Goal: Information Seeking & Learning: Find specific fact

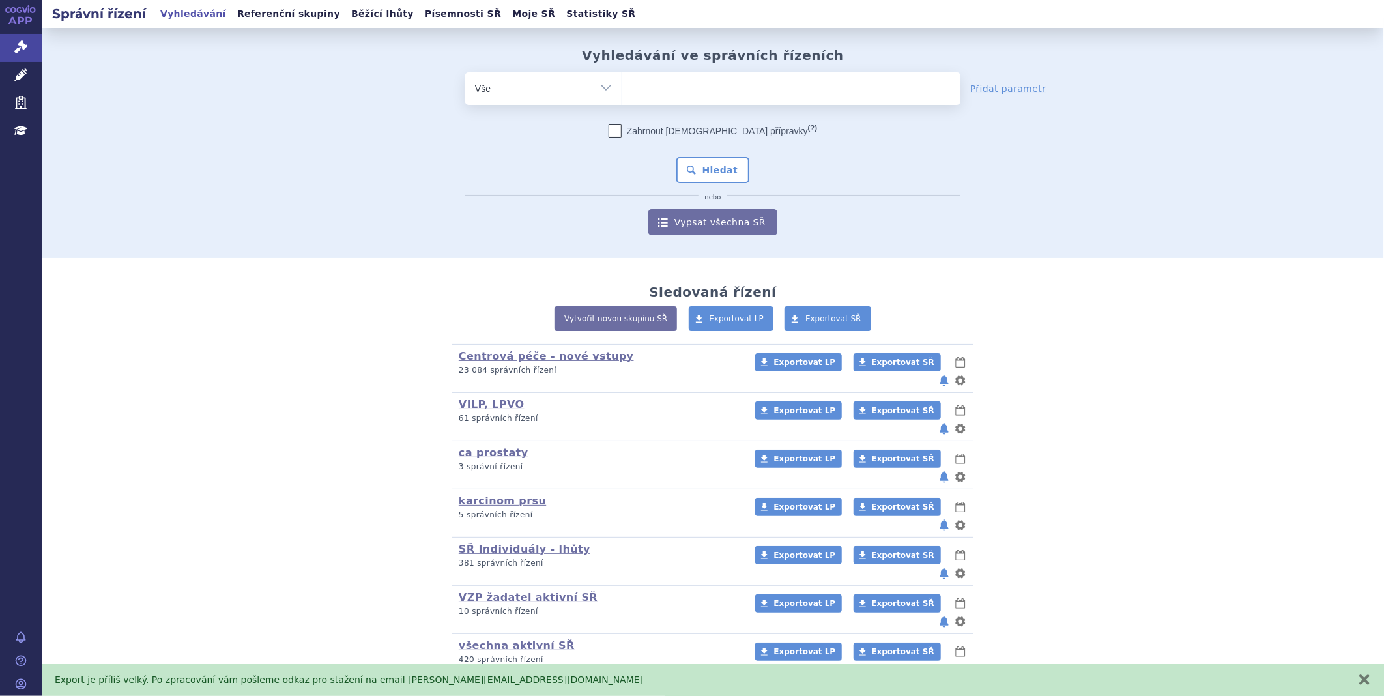
click at [655, 103] on span at bounding box center [791, 88] width 338 height 33
click at [622, 103] on select at bounding box center [621, 88] width 1 height 33
type input "hy"
type input "hym"
type input "hymp"
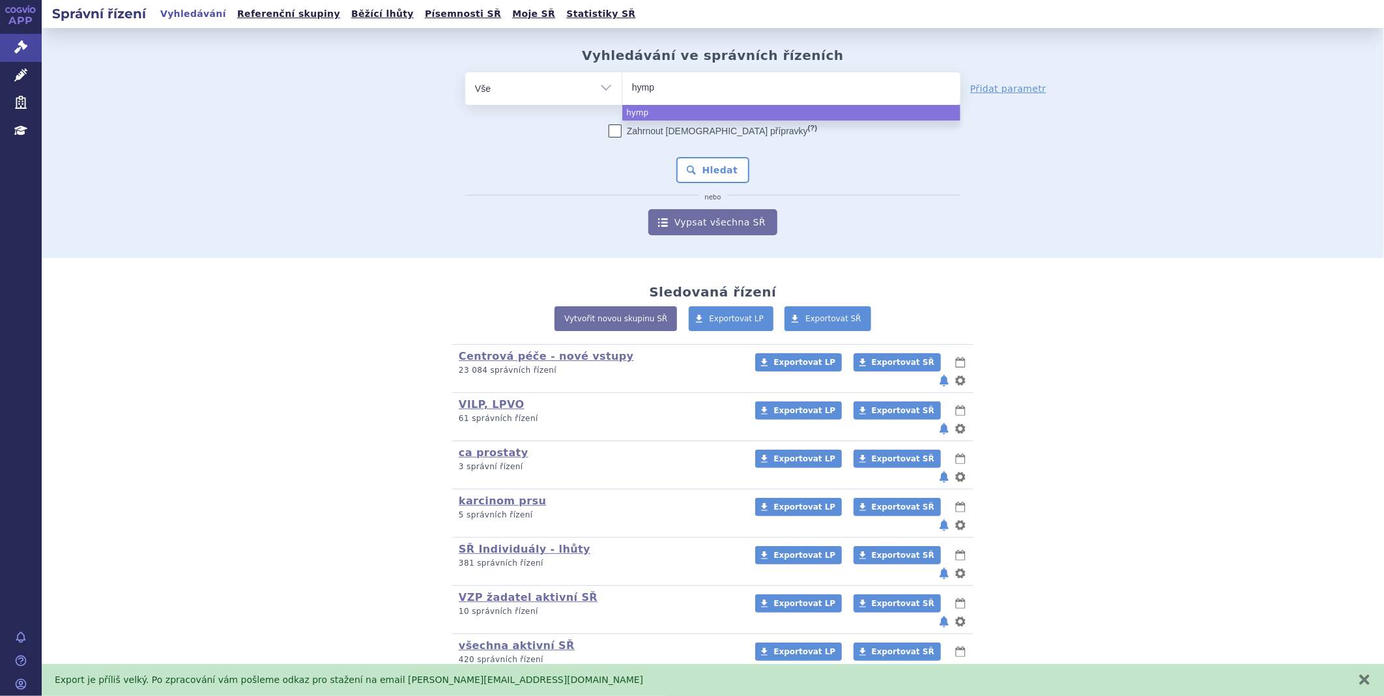
type input "hympa"
type input "hympav"
type input "hympavzi"
select select "hympavzi"
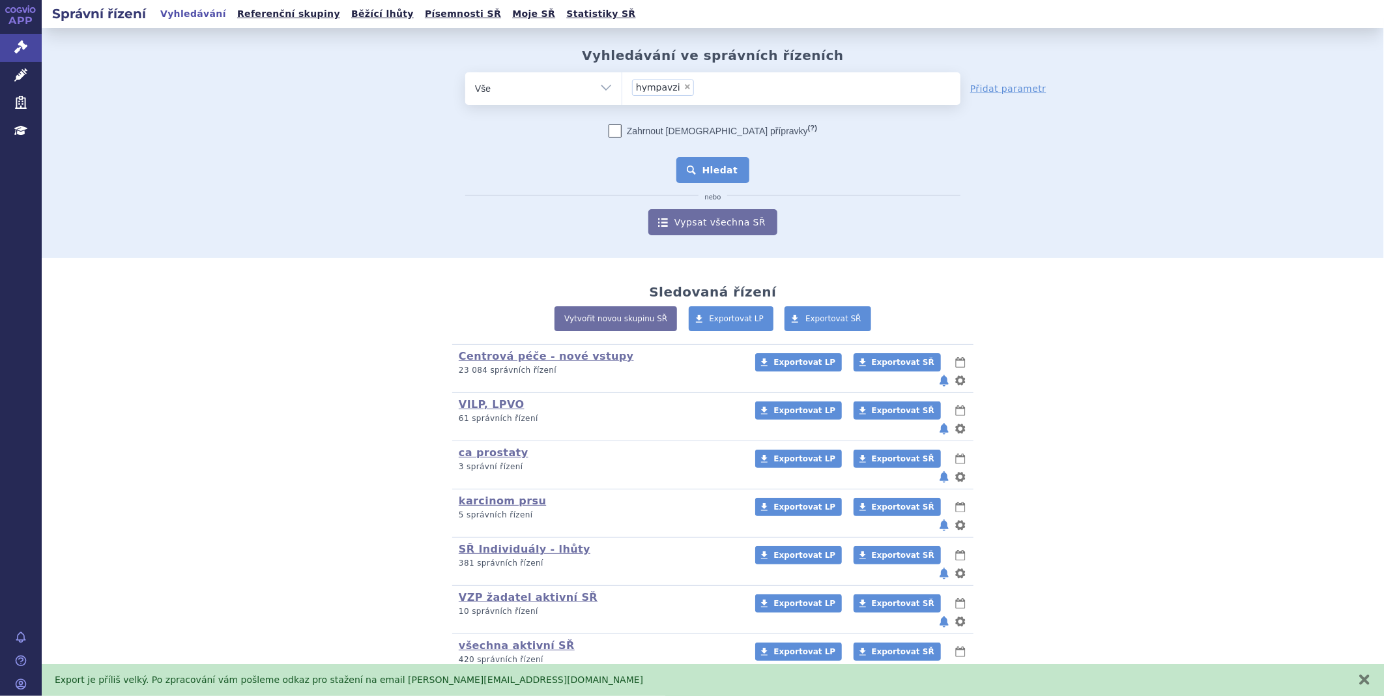
click at [699, 182] on div "Zahrnout bratrské přípravky (?) Hledat nebo Vypsat všechna SŘ" at bounding box center [712, 179] width 495 height 111
click at [700, 179] on button "Hledat" at bounding box center [713, 170] width 74 height 26
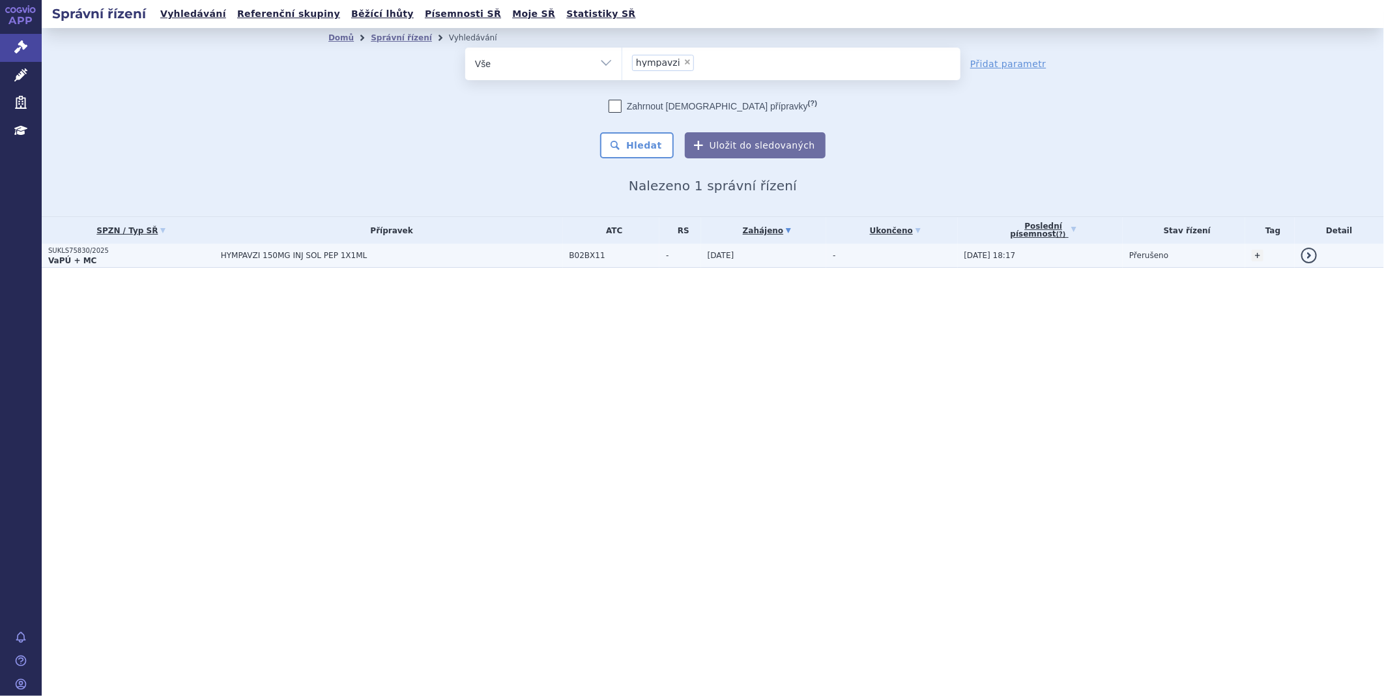
click at [57, 263] on strong "VaPÚ + MC" at bounding box center [72, 260] width 48 height 9
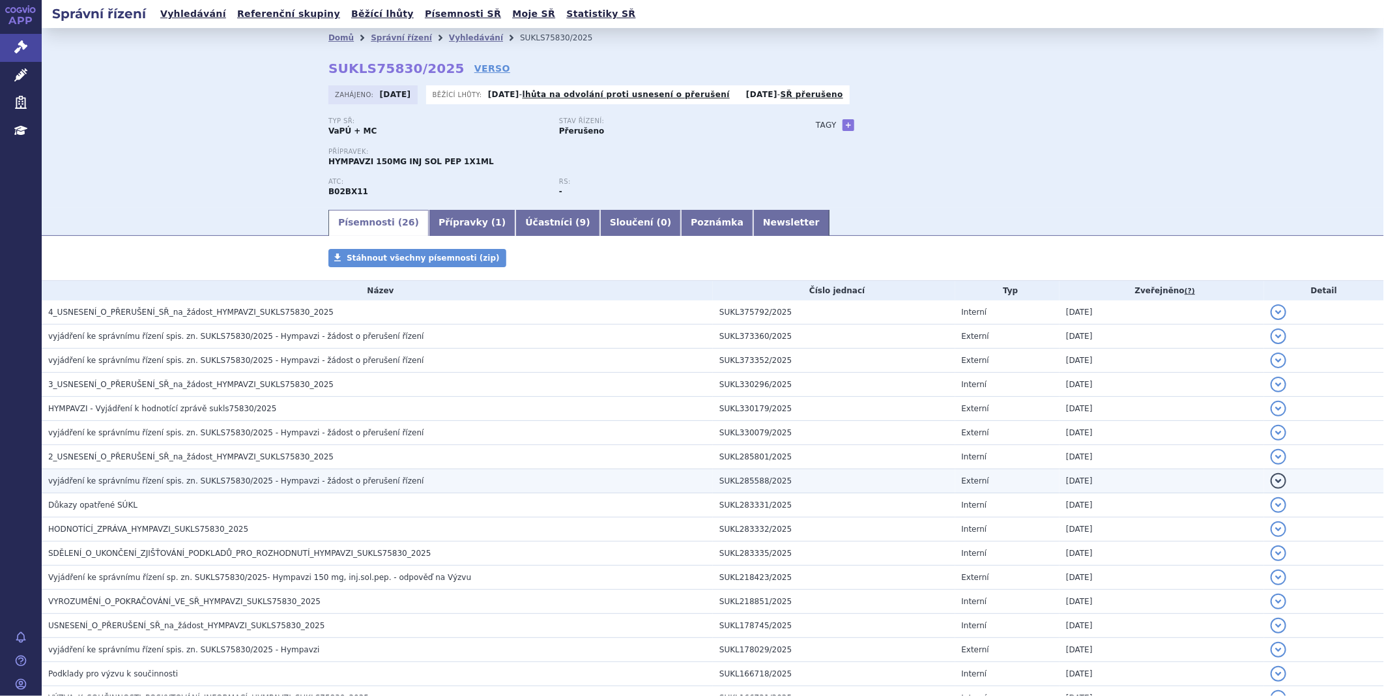
click at [118, 483] on span "vyjádření ke správnímu řízení spis. zn. SUKLS75830/2025 - Hympavzi - žádost o p…" at bounding box center [235, 480] width 375 height 9
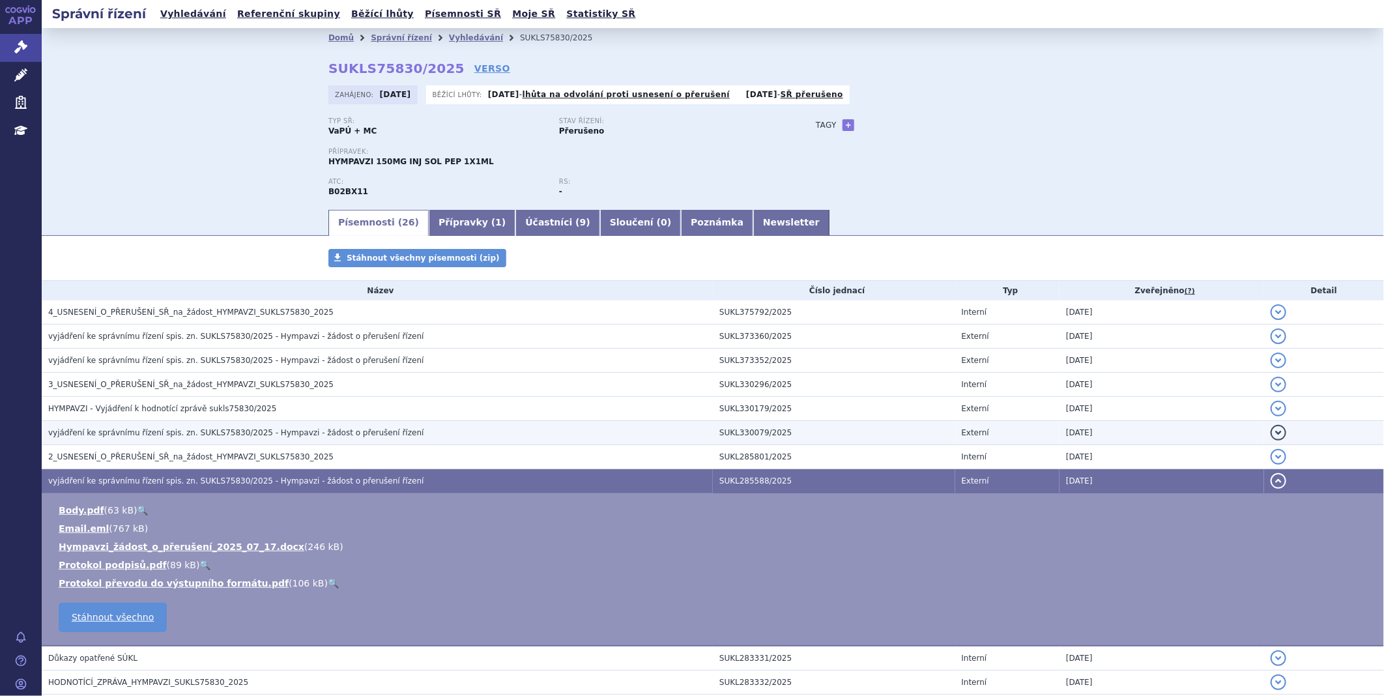
click at [115, 430] on span "vyjádření ke správnímu řízení spis. zn. SUKLS75830/2025 - Hympavzi - žádost o p…" at bounding box center [235, 432] width 375 height 9
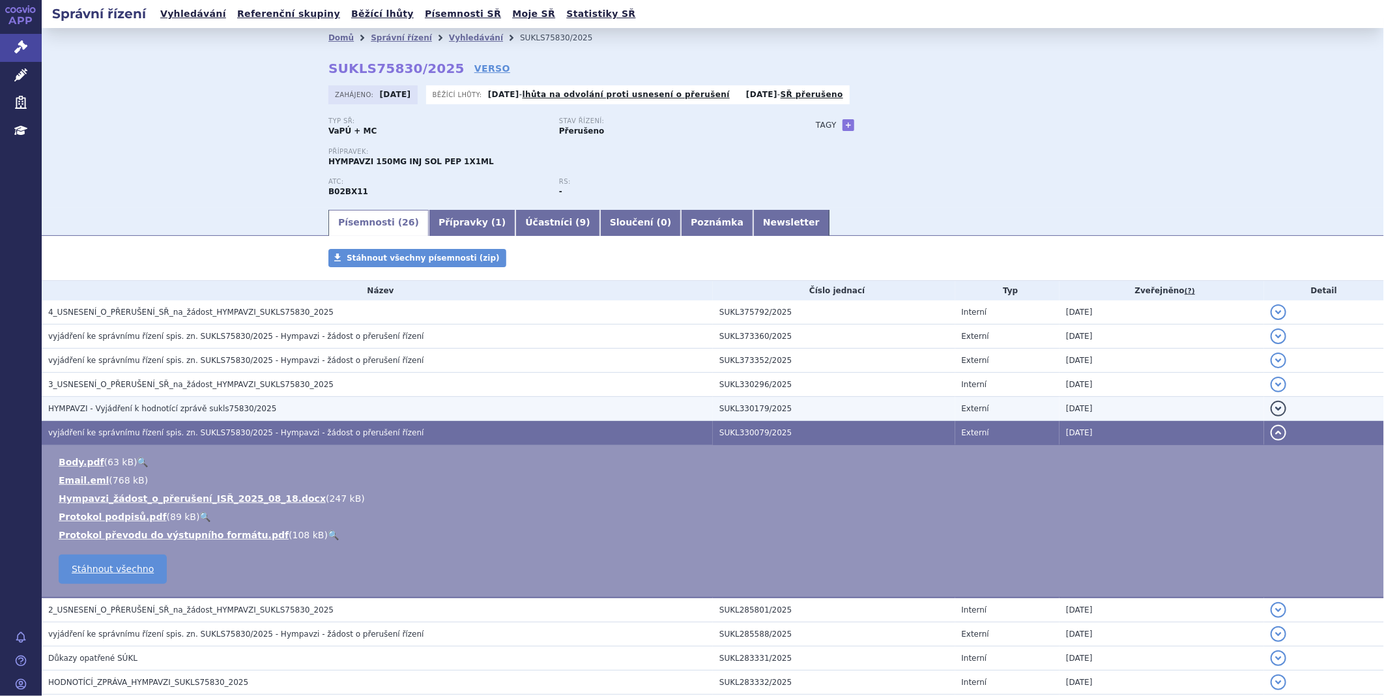
click at [113, 408] on span "HYMPAVZI - Vyjádření k hodnotící zprávě sukls75830/2025" at bounding box center [162, 408] width 228 height 9
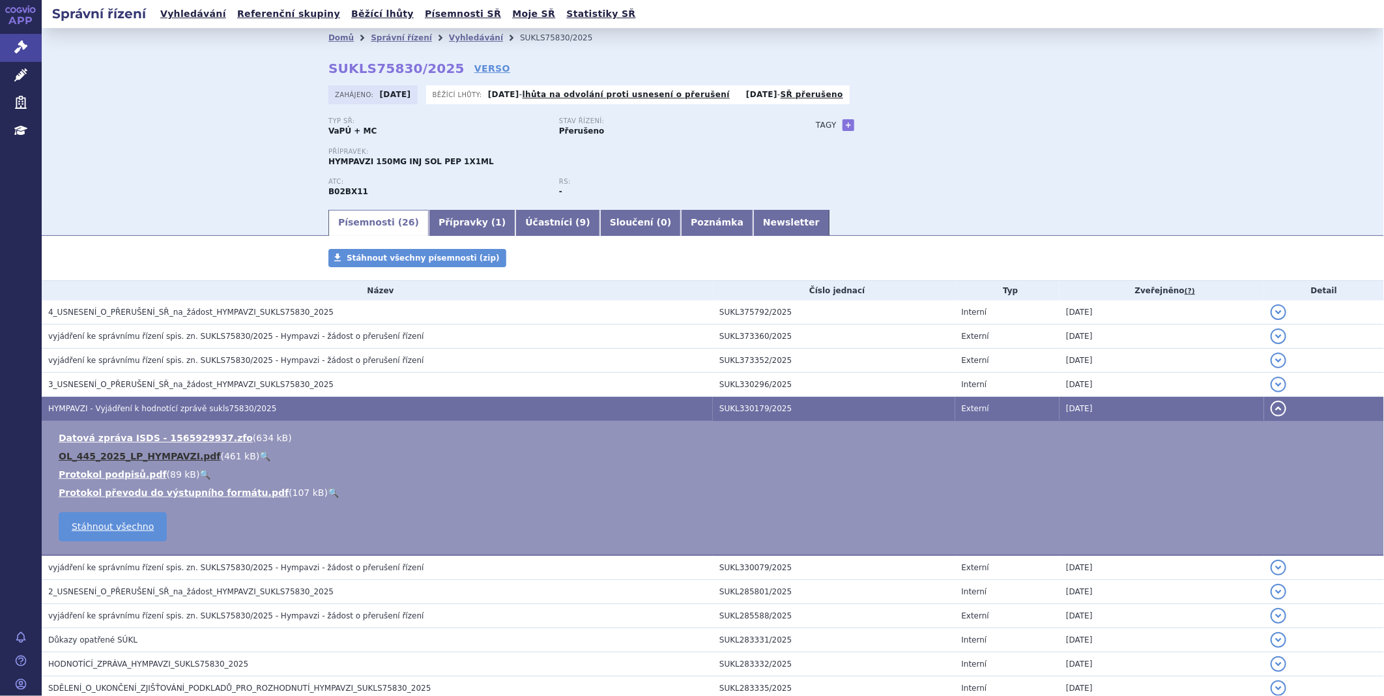
click at [86, 459] on link "OL_445_2025_LP_HYMPAVZI.pdf" at bounding box center [140, 456] width 162 height 10
click at [21, 46] on icon at bounding box center [20, 46] width 13 height 13
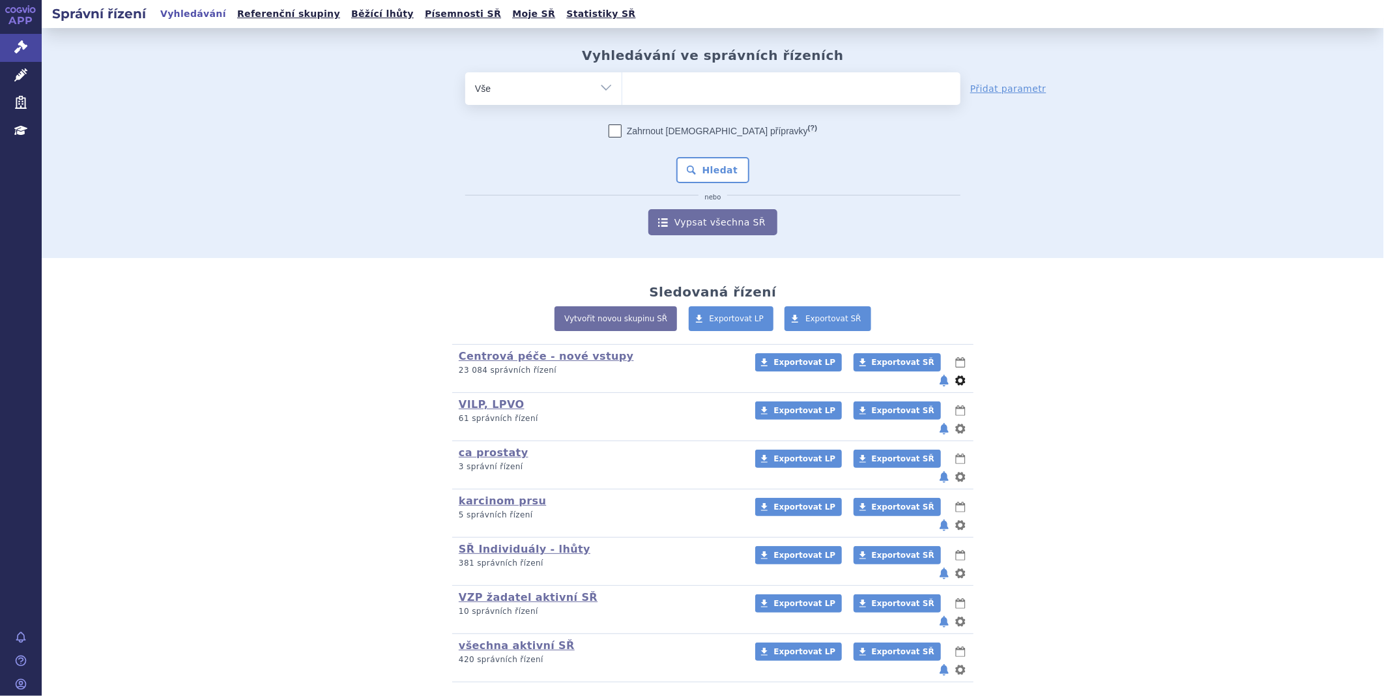
click at [960, 373] on button "nastavení" at bounding box center [960, 381] width 13 height 16
click at [922, 421] on button "Smazat" at bounding box center [919, 415] width 107 height 19
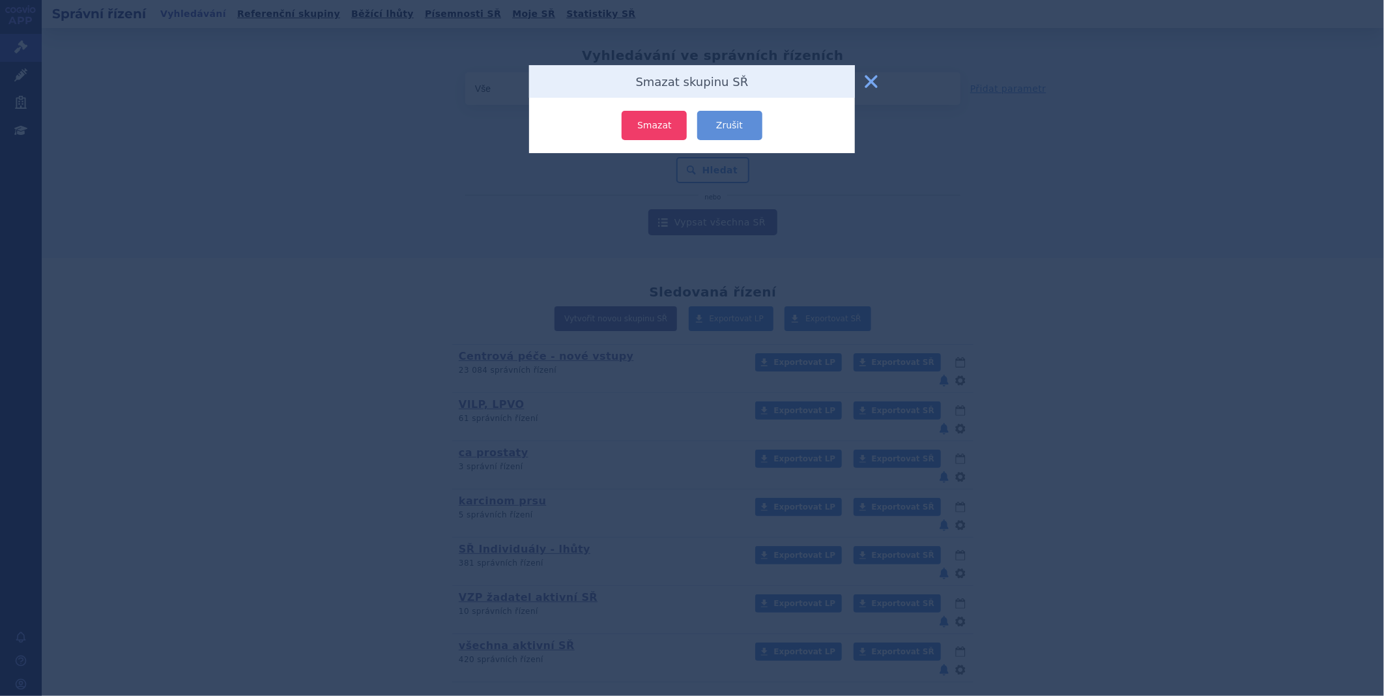
click at [668, 119] on button "Smazat" at bounding box center [653, 125] width 65 height 29
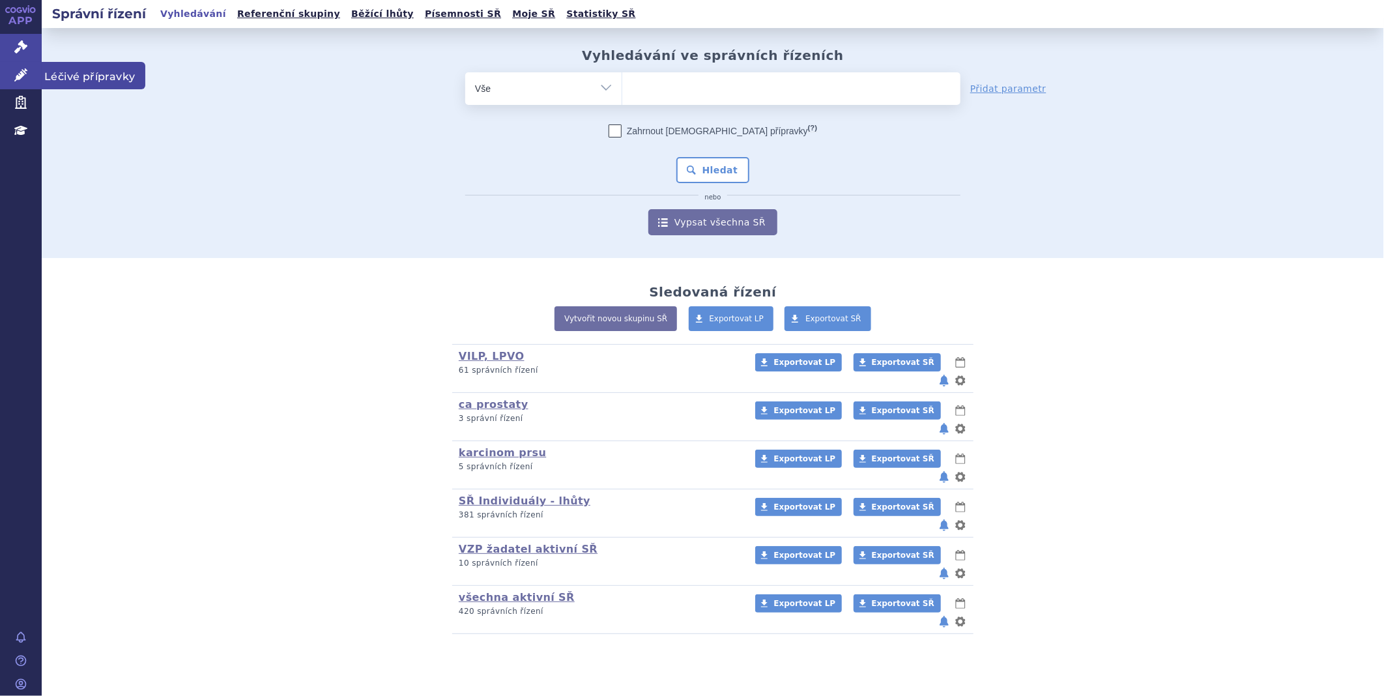
click at [18, 78] on icon at bounding box center [20, 74] width 13 height 13
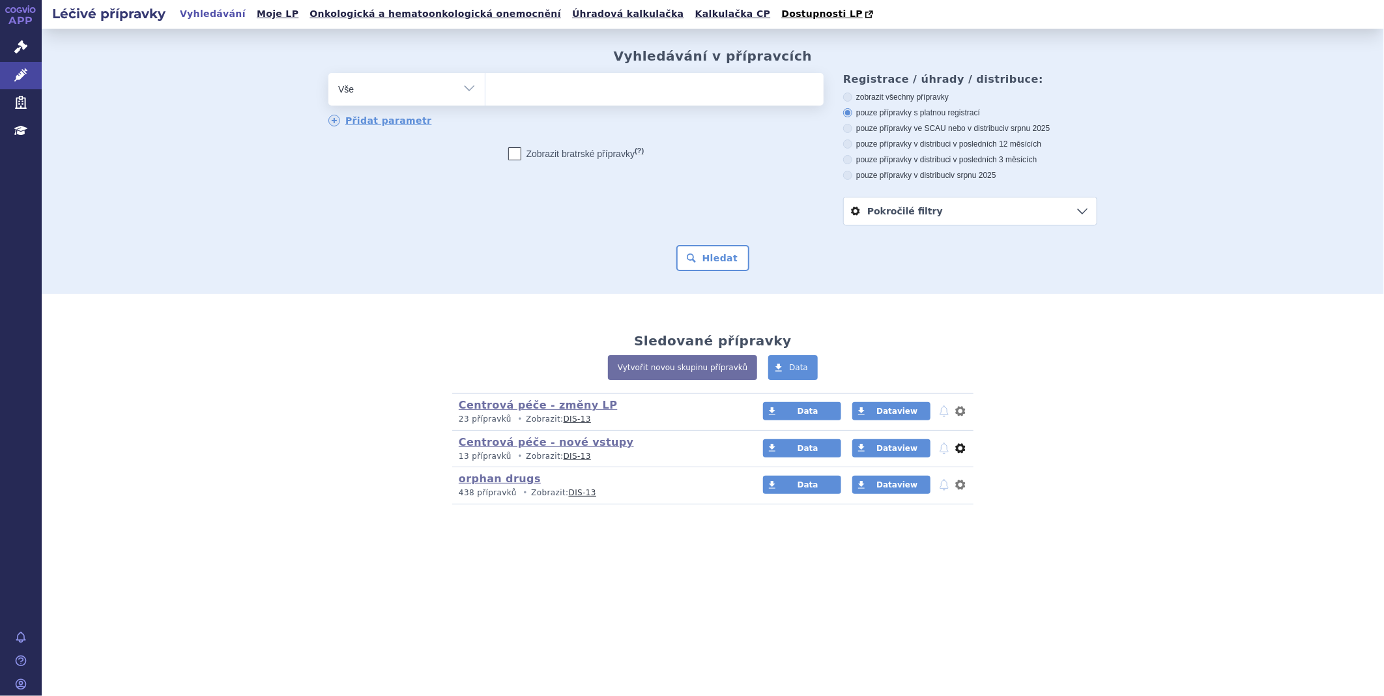
click at [960, 451] on button "nastavení" at bounding box center [960, 448] width 13 height 16
click at [943, 446] on button "notifikace" at bounding box center [943, 448] width 13 height 16
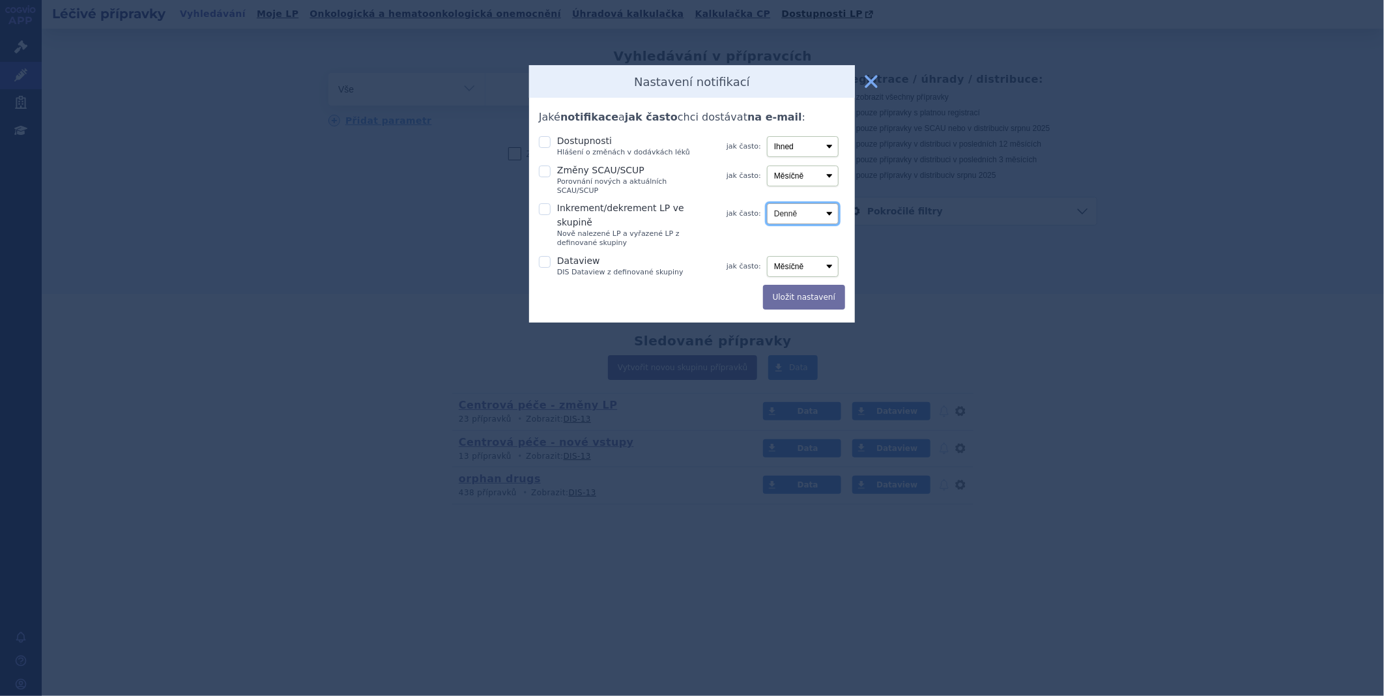
click at [826, 203] on select "Denně Měsíčně" at bounding box center [803, 213] width 72 height 21
select select "monthly"
click at [767, 203] on select "Denně Měsíčně" at bounding box center [803, 213] width 72 height 21
click at [825, 207] on select "Denně Měsíčně" at bounding box center [803, 213] width 72 height 21
click at [825, 208] on select "Denně Měsíčně" at bounding box center [803, 213] width 72 height 21
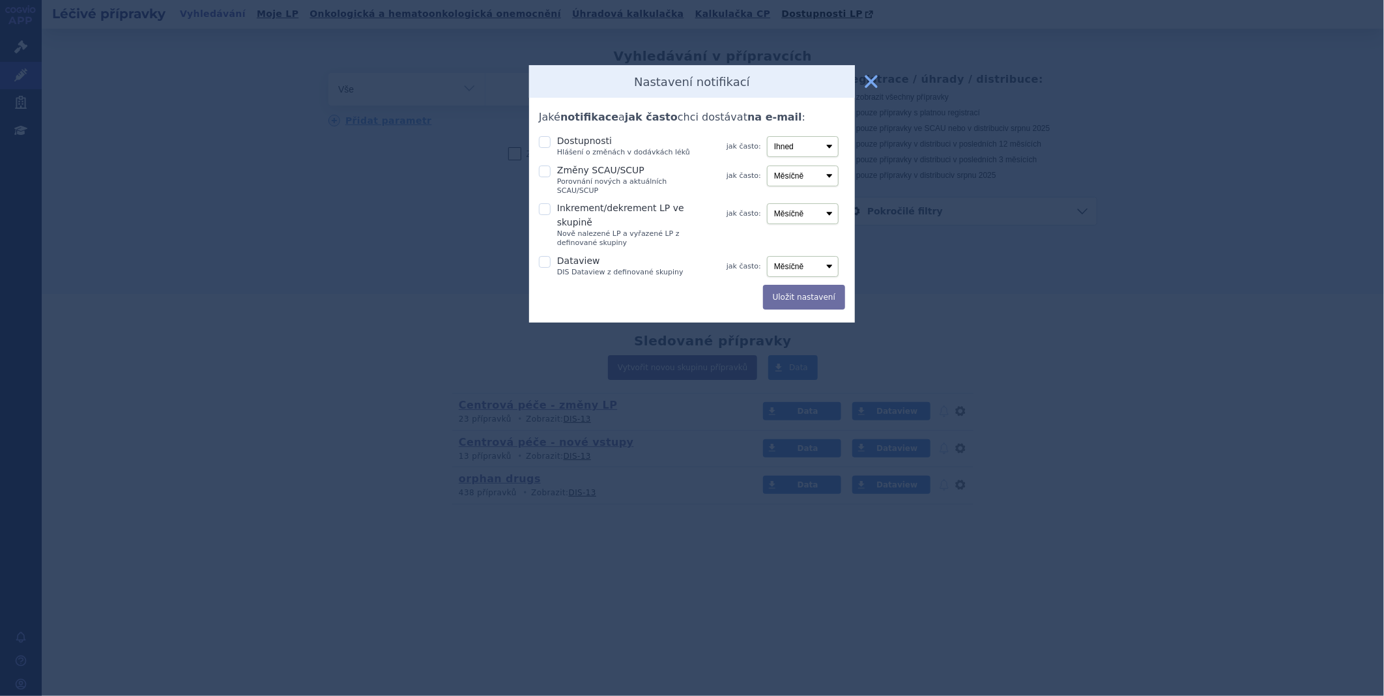
click at [545, 203] on icon at bounding box center [545, 209] width 12 height 12
click at [545, 201] on input "Inkrement/dekrement LP ve skupině Nově nalezené LP a vyřazené LP z definované s…" at bounding box center [545, 207] width 13 height 13
checkbox input "true"
click at [537, 166] on div "Jaké notifikace a jak často chci dostávat na e-mail : Dostupnosti Hlášení o změ…" at bounding box center [692, 210] width 326 height 225
click at [546, 173] on icon at bounding box center [545, 171] width 12 height 12
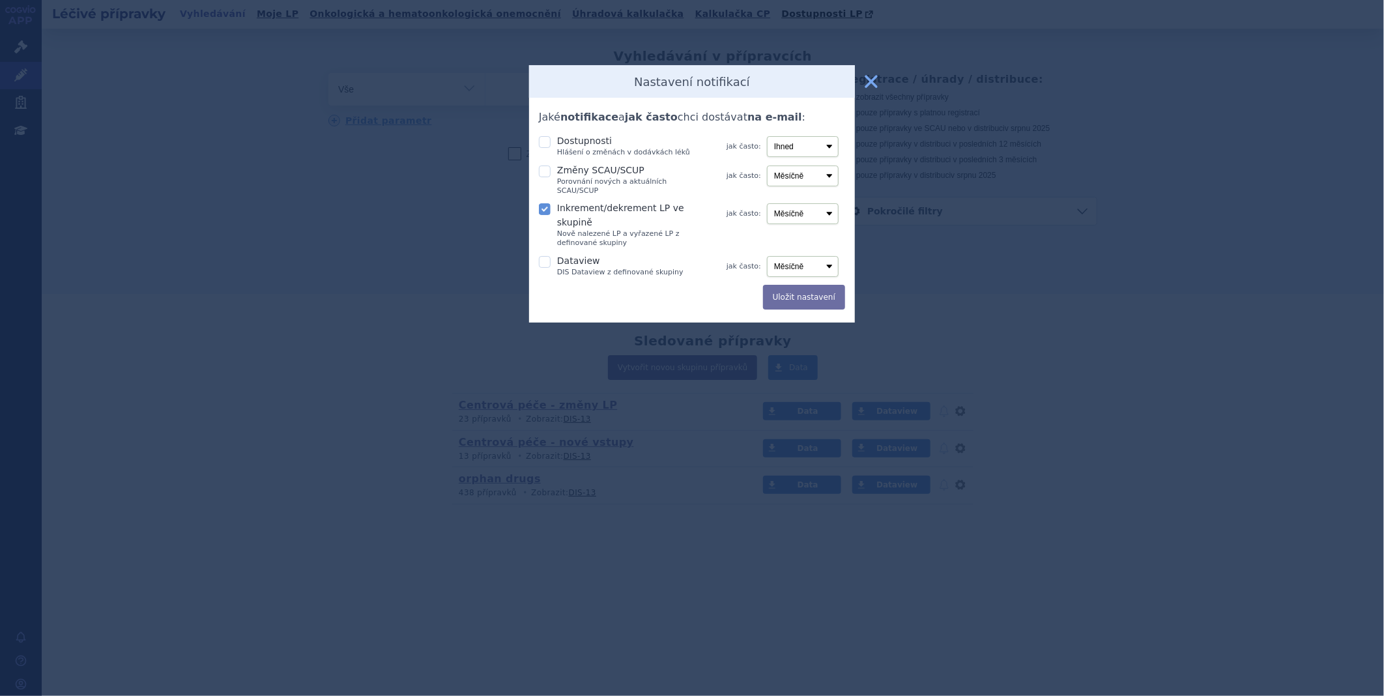
click at [546, 173] on input "Změny SCAU/SCUP Porovnání nových a aktuálních SCAU/SCUP" at bounding box center [545, 170] width 13 height 13
checkbox input "true"
click at [803, 285] on button "Uložit nastavení" at bounding box center [804, 297] width 82 height 25
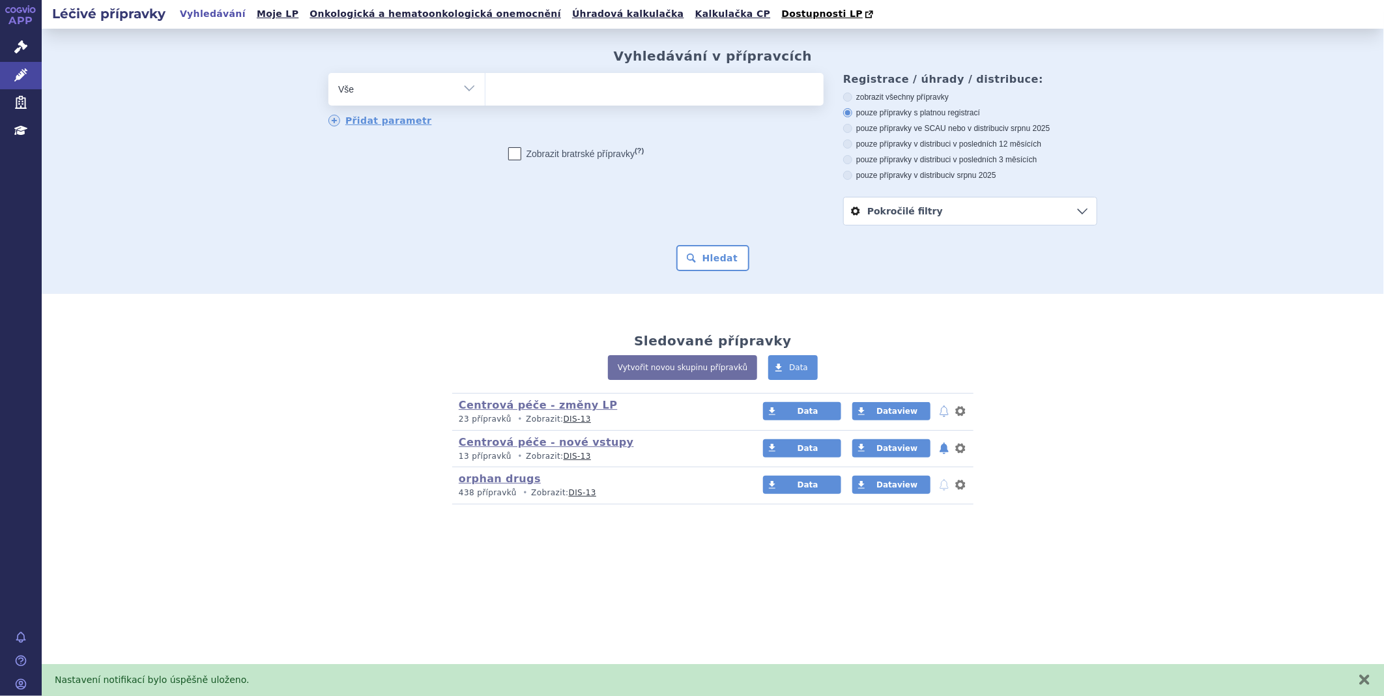
click at [941, 411] on button "notifikace" at bounding box center [943, 411] width 13 height 16
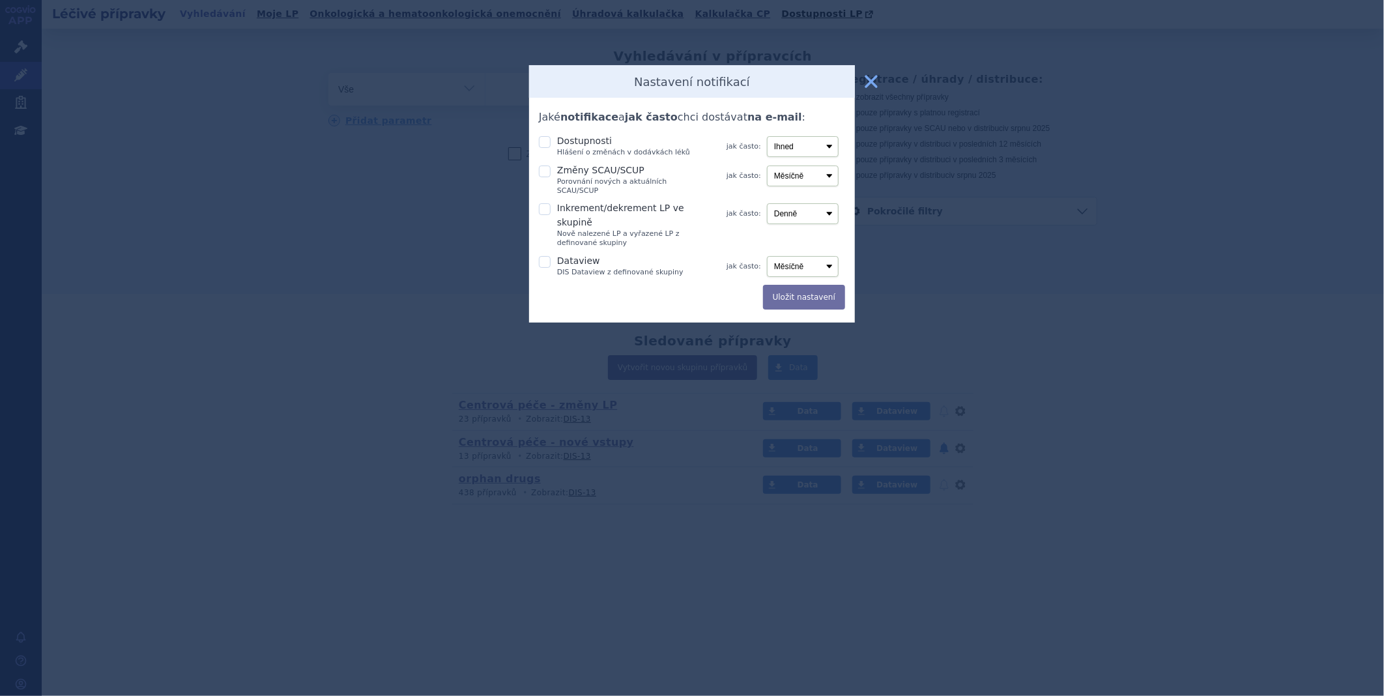
click at [544, 169] on icon at bounding box center [545, 171] width 12 height 12
click at [544, 169] on input "Změny SCAU/SCUP Porovnání nových a aktuálních SCAU/SCUP" at bounding box center [545, 170] width 13 height 13
checkbox input "true"
click at [546, 203] on icon at bounding box center [545, 209] width 12 height 12
click at [546, 201] on input "Inkrement/dekrement LP ve skupině Nově nalezené LP a vyřazené LP z definované s…" at bounding box center [545, 207] width 13 height 13
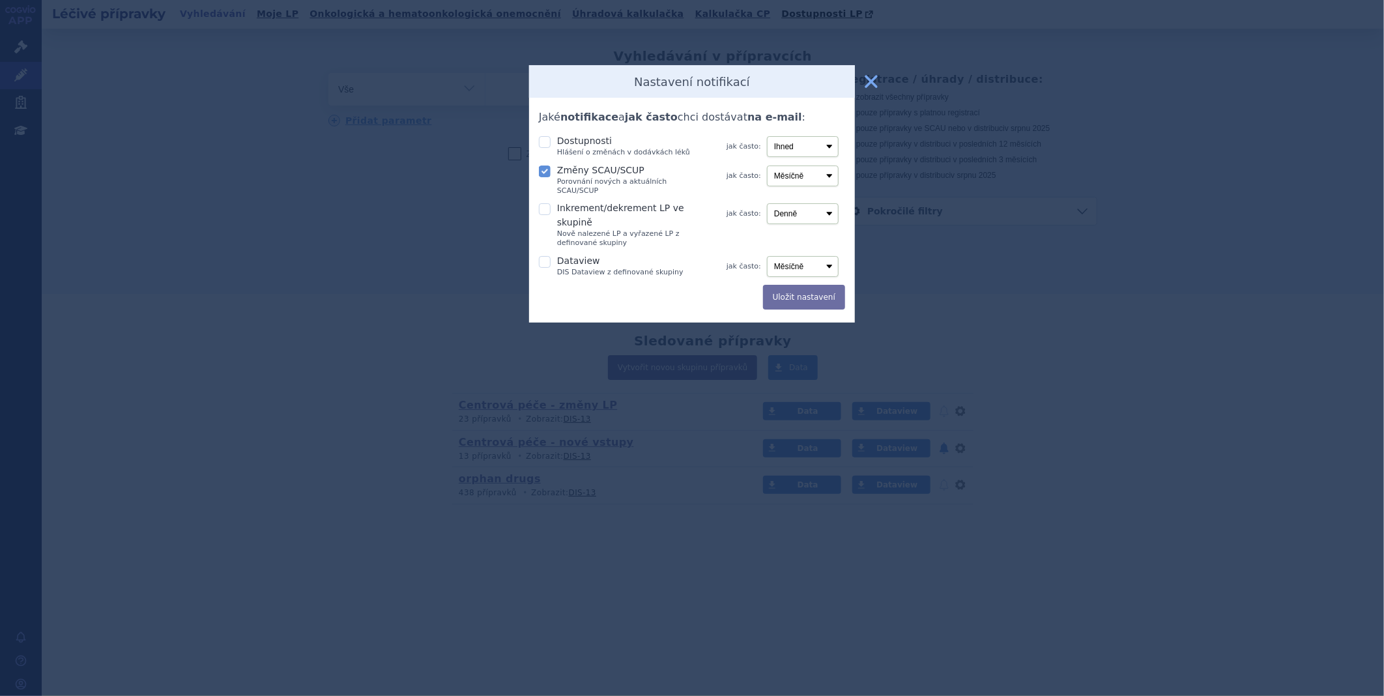
checkbox input "true"
click at [790, 204] on select "Denně Měsíčně" at bounding box center [803, 213] width 72 height 21
select select "monthly"
click at [767, 203] on select "Denně Měsíčně" at bounding box center [803, 213] width 72 height 21
click at [786, 285] on button "Uložit nastavení" at bounding box center [804, 297] width 82 height 25
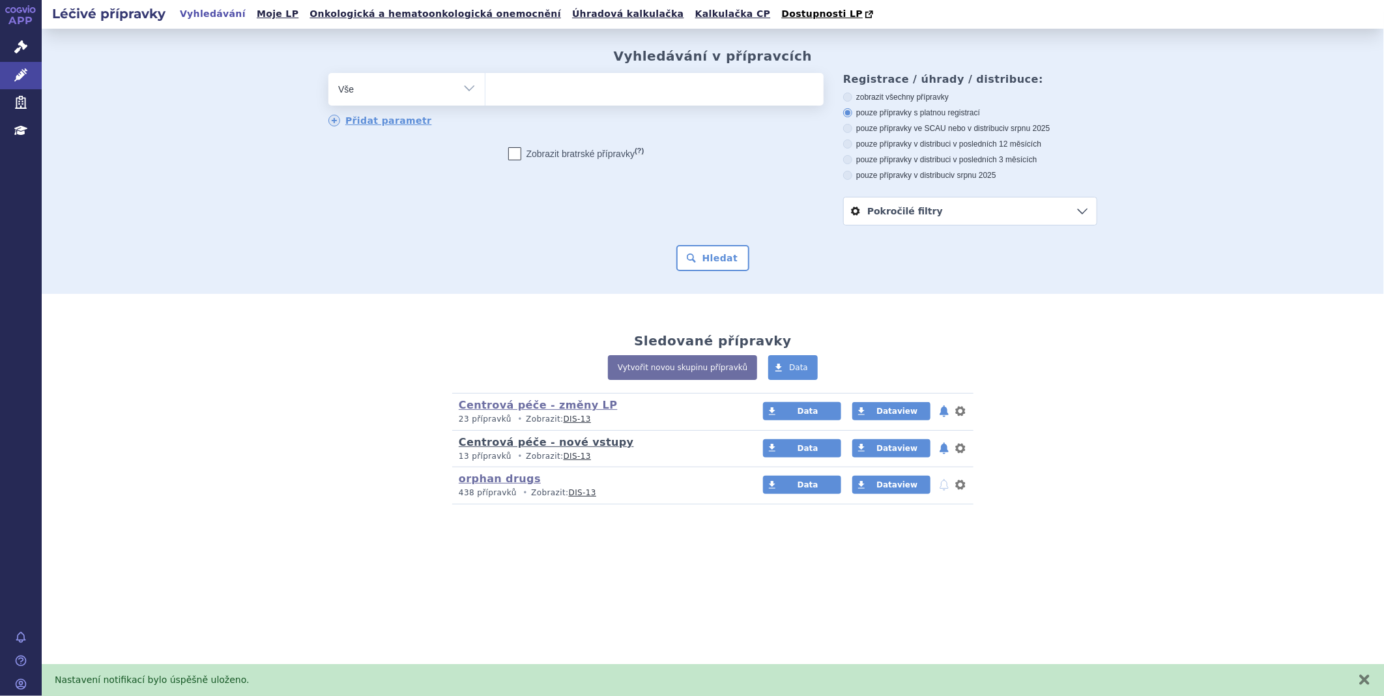
click at [536, 438] on link "Centrová péče - nové vstupy" at bounding box center [546, 442] width 175 height 12
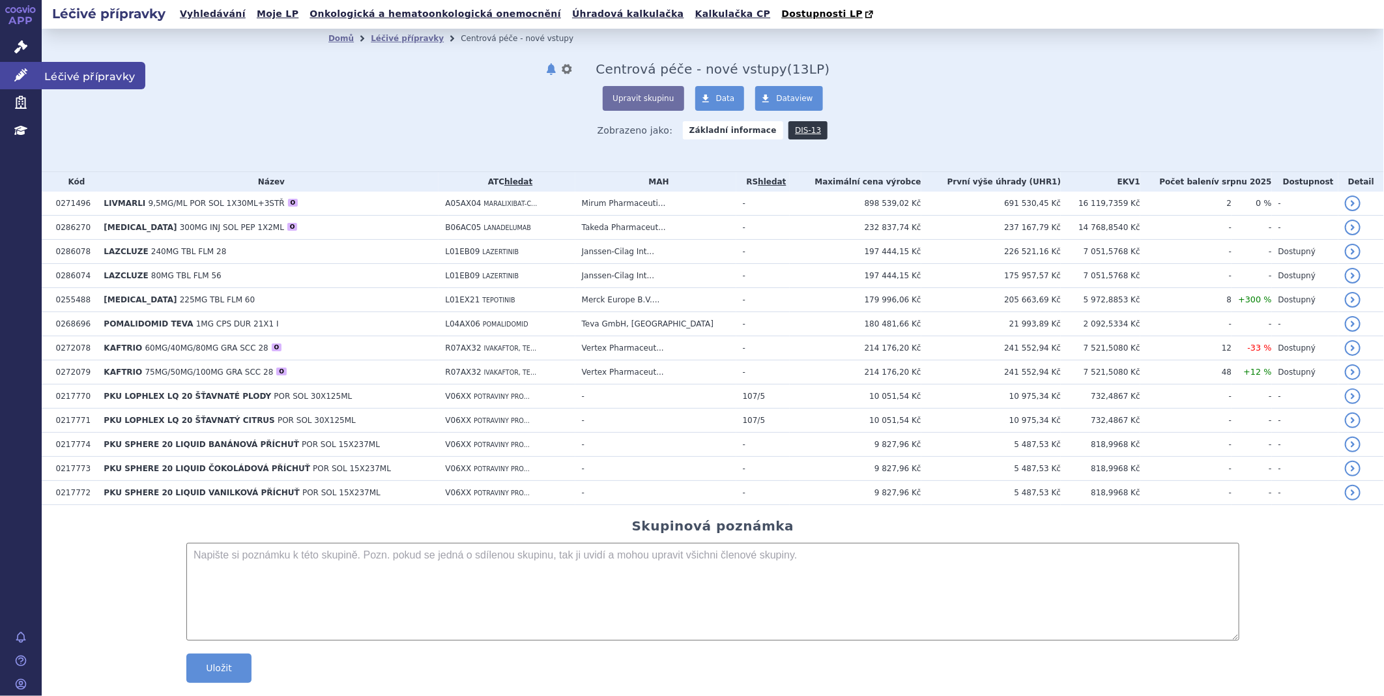
click at [20, 74] on icon at bounding box center [20, 74] width 13 height 13
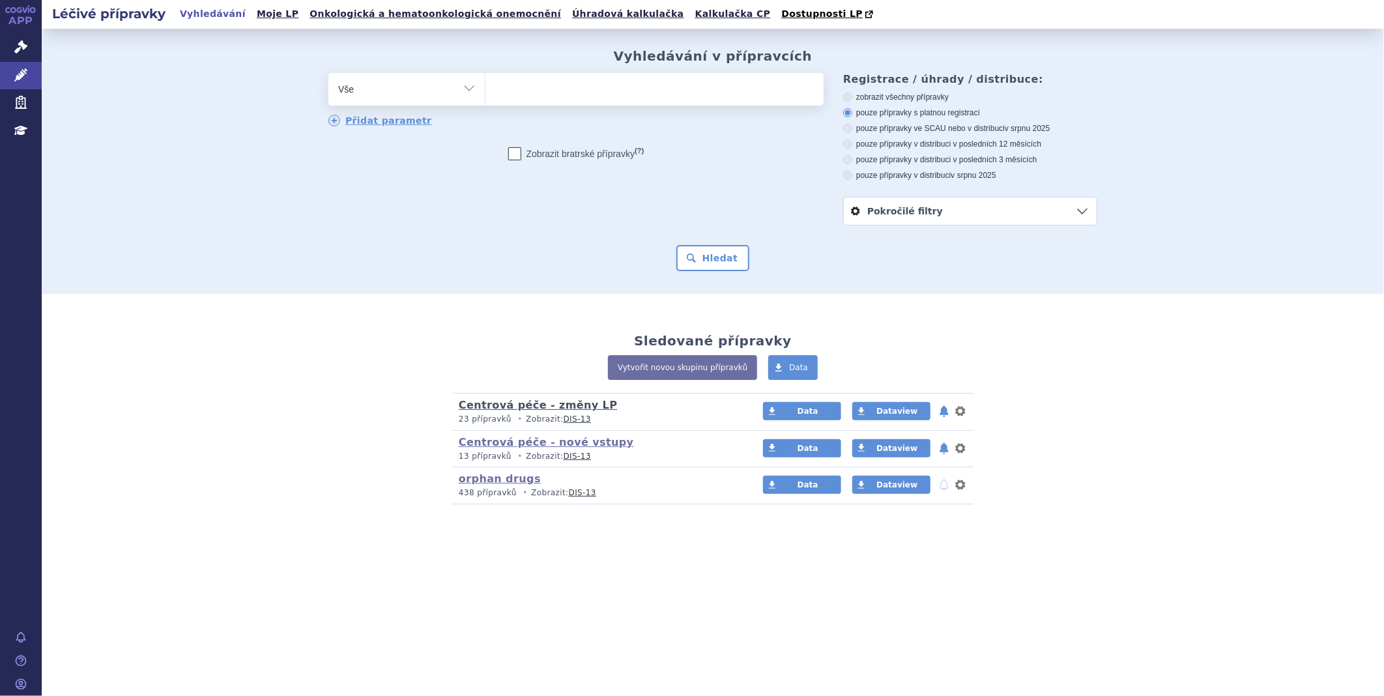
click at [547, 407] on link "Centrová péče - změny LP" at bounding box center [538, 405] width 158 height 12
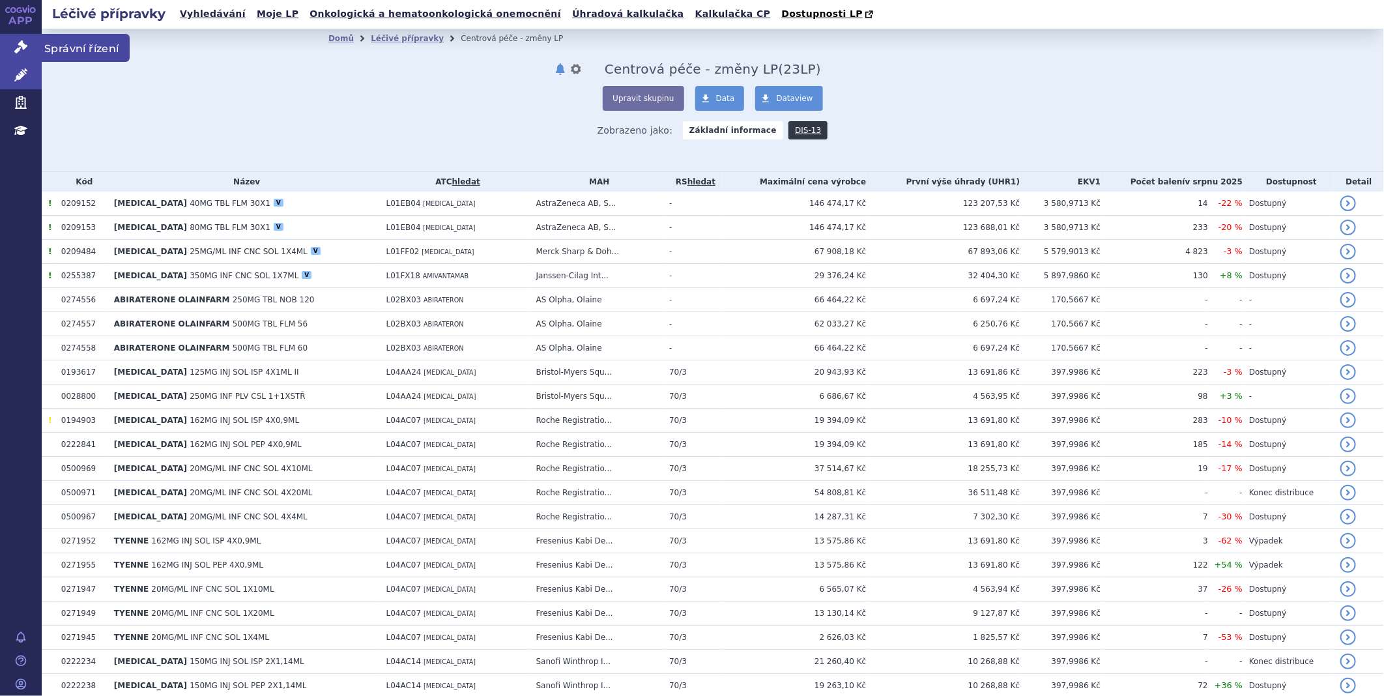
click at [14, 36] on link "Správní řízení" at bounding box center [21, 47] width 42 height 27
click at [29, 46] on link "Správní řízení" at bounding box center [21, 47] width 42 height 27
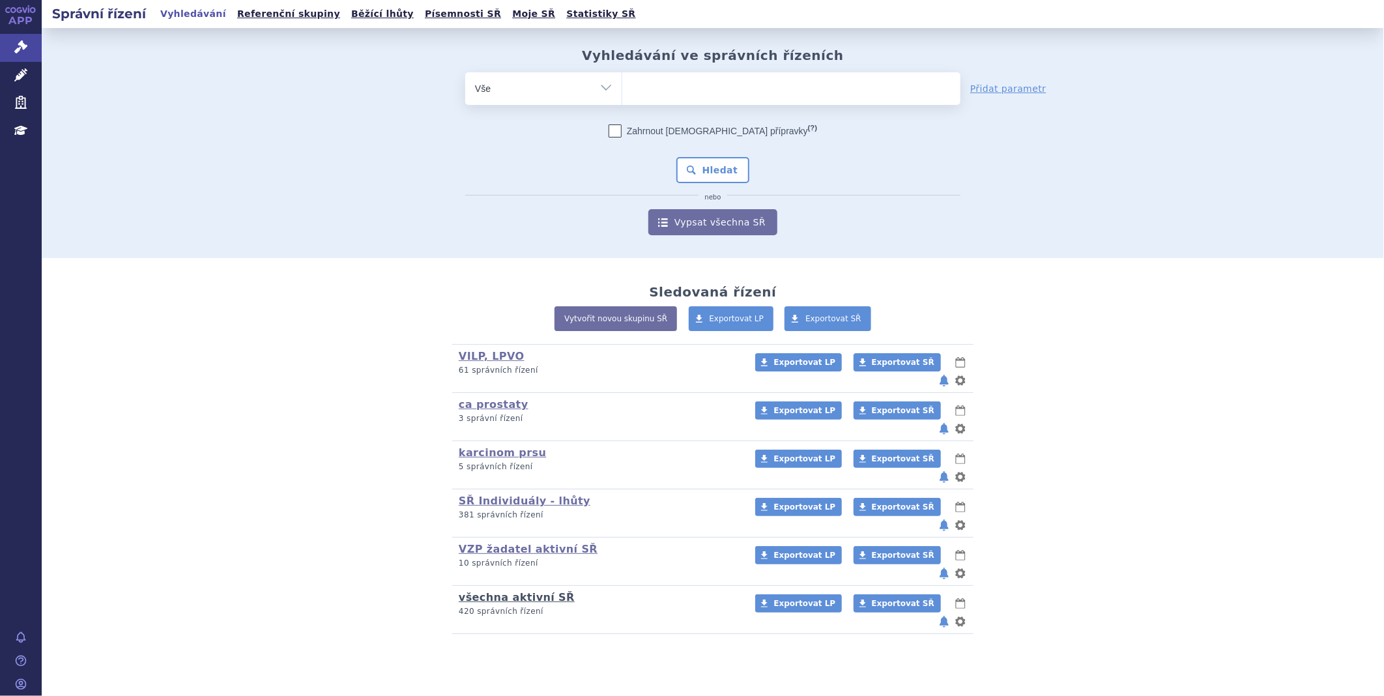
click at [516, 591] on link "všechna aktivní SŘ" at bounding box center [517, 597] width 116 height 12
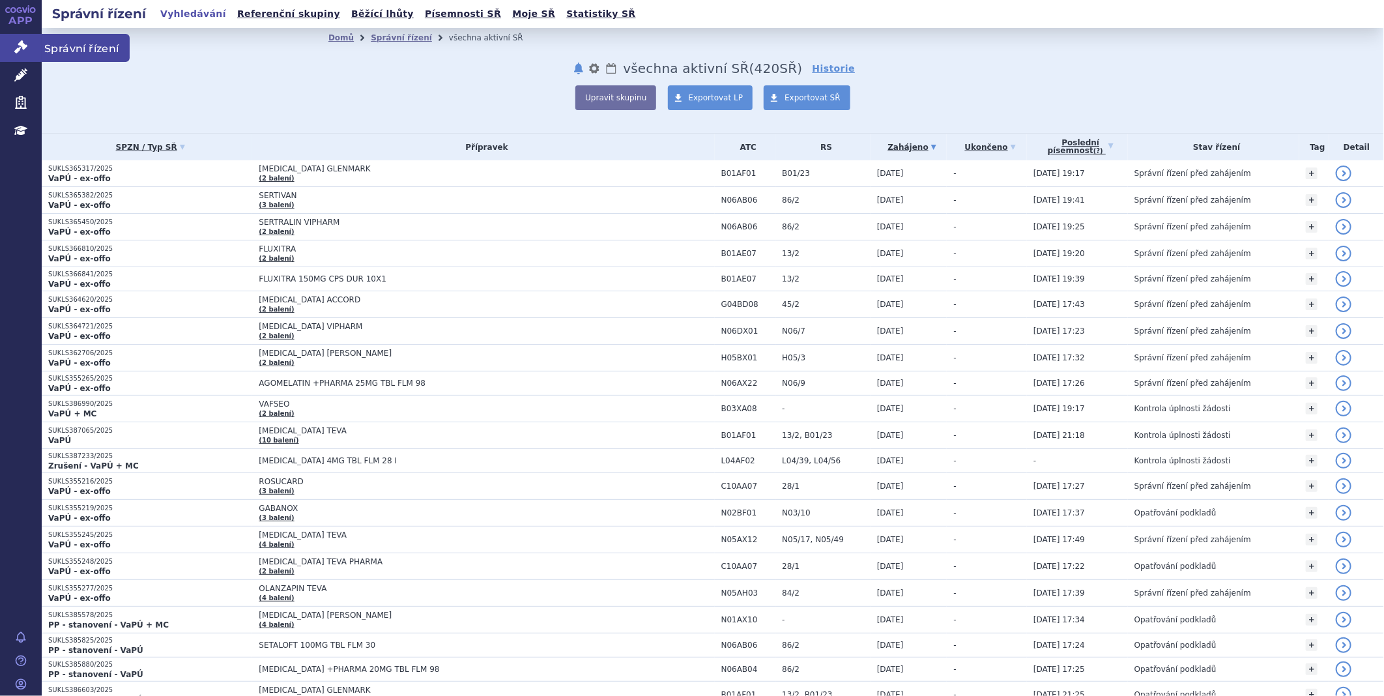
click at [5, 40] on link "Správní řízení" at bounding box center [21, 47] width 42 height 27
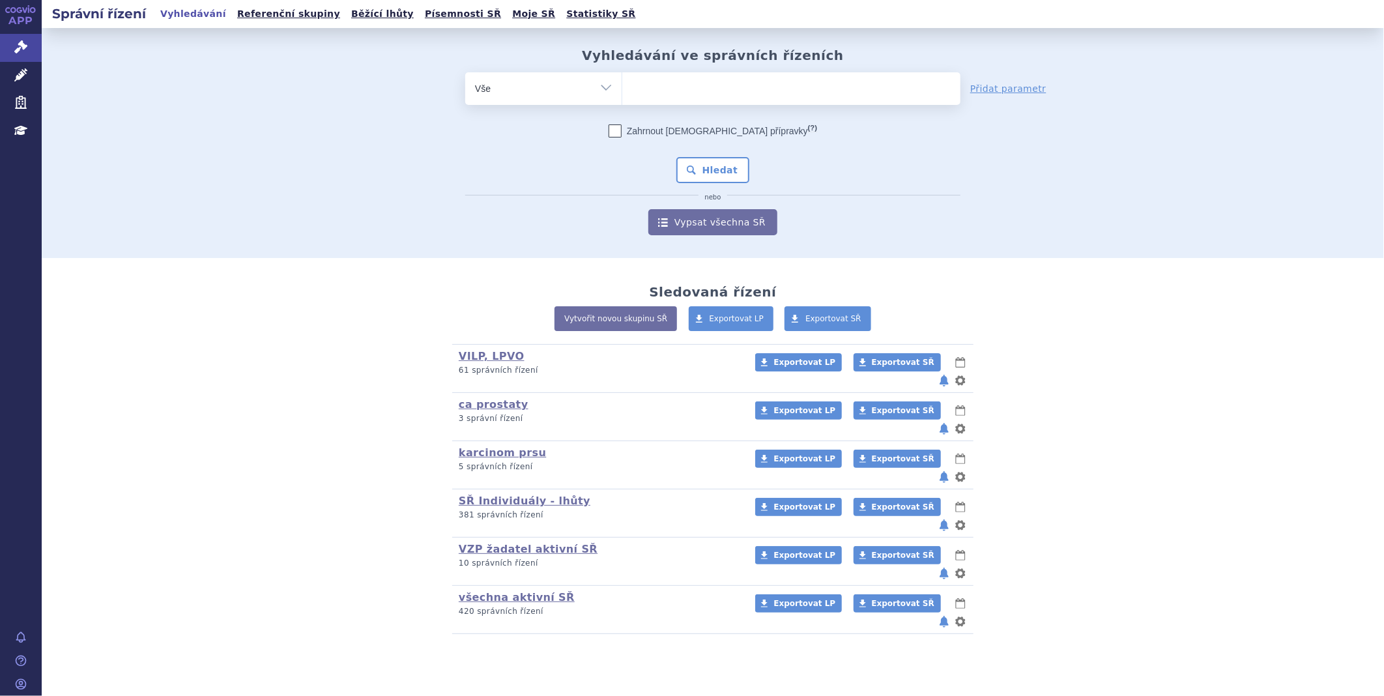
click at [744, 90] on ul at bounding box center [791, 85] width 338 height 27
click at [622, 90] on select at bounding box center [621, 88] width 1 height 33
type input "WI"
type input "WINR"
type input "WINRE"
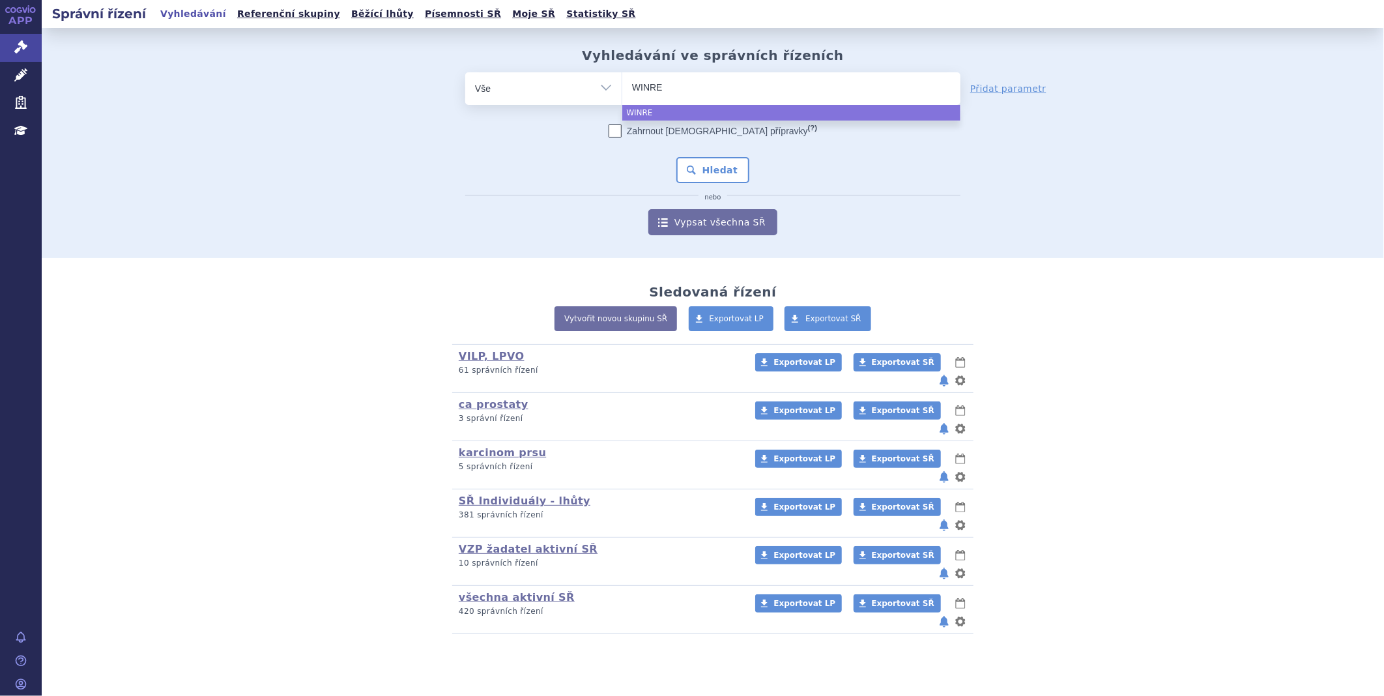
select select "WINRE"
click at [713, 187] on div "Zahrnout bratrské přípravky (?) Hledat nebo Vypsat všechna SŘ" at bounding box center [712, 179] width 495 height 111
click at [714, 169] on button "Hledat" at bounding box center [713, 170] width 74 height 26
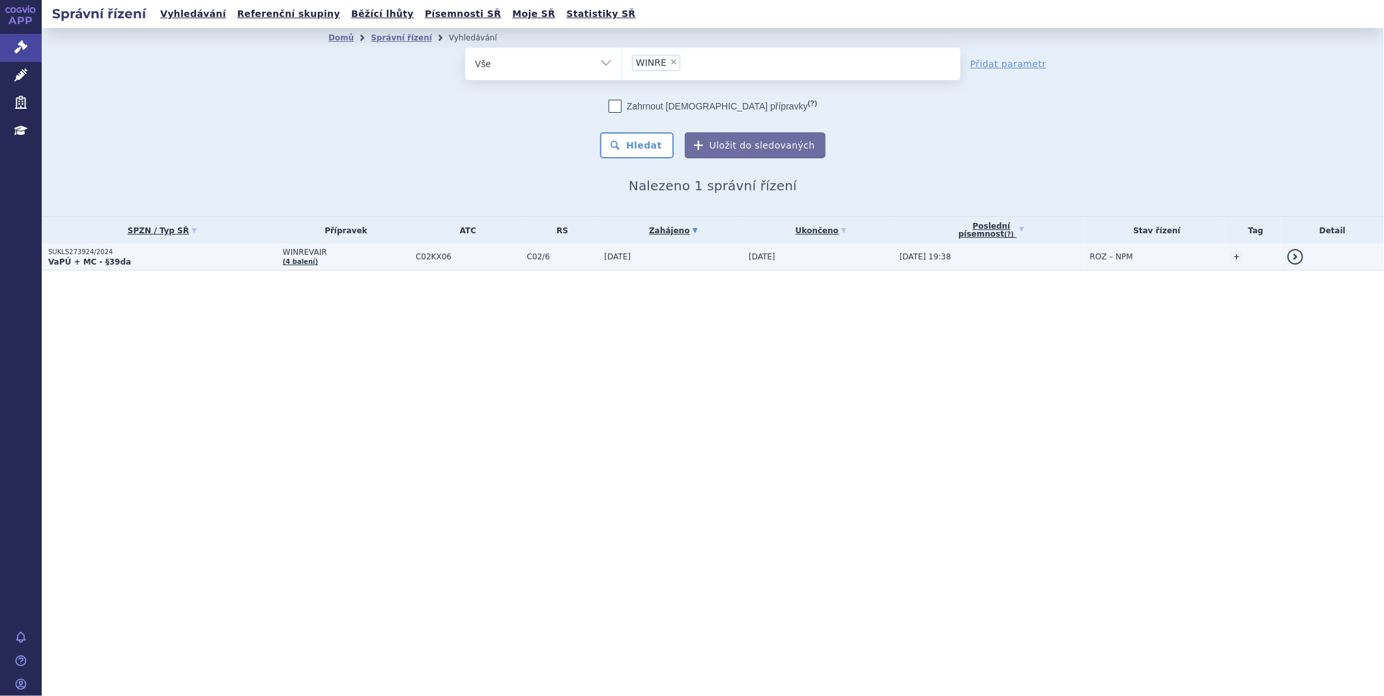
click at [57, 250] on p "SUKLS273924/2024" at bounding box center [162, 252] width 228 height 9
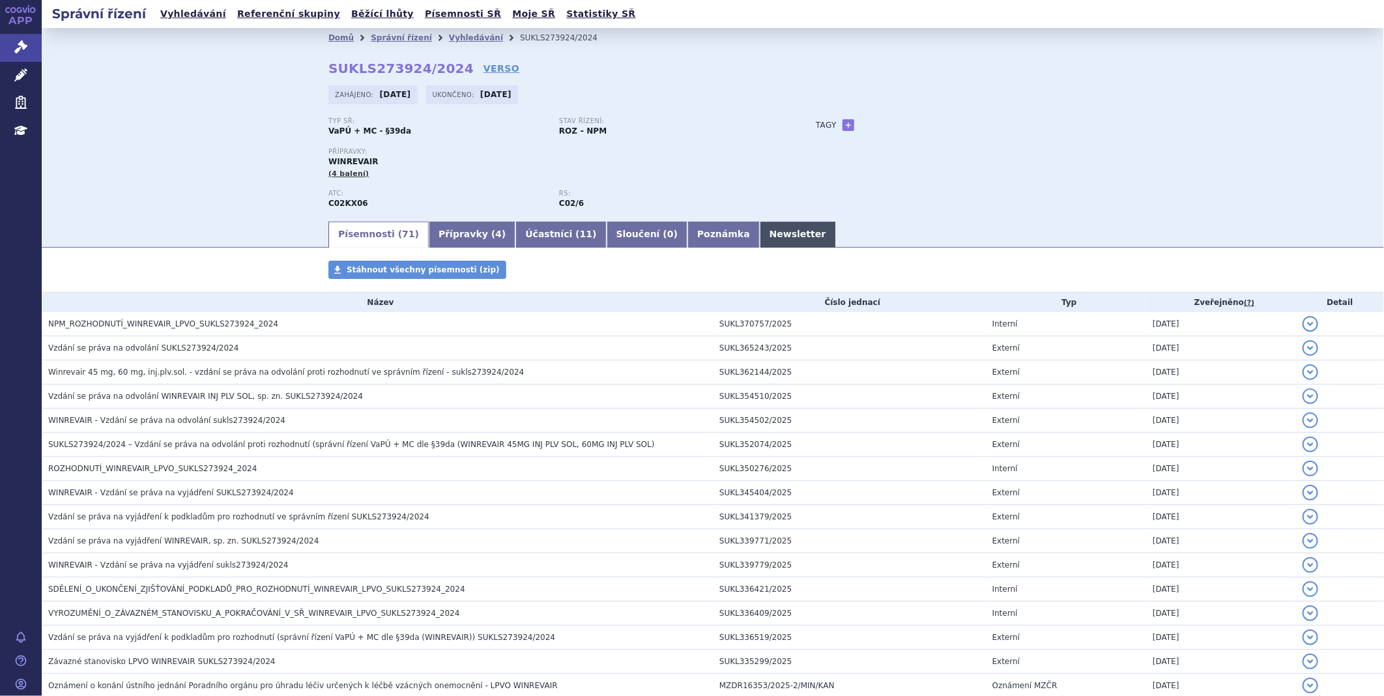
click at [760, 237] on link "Newsletter" at bounding box center [798, 234] width 76 height 26
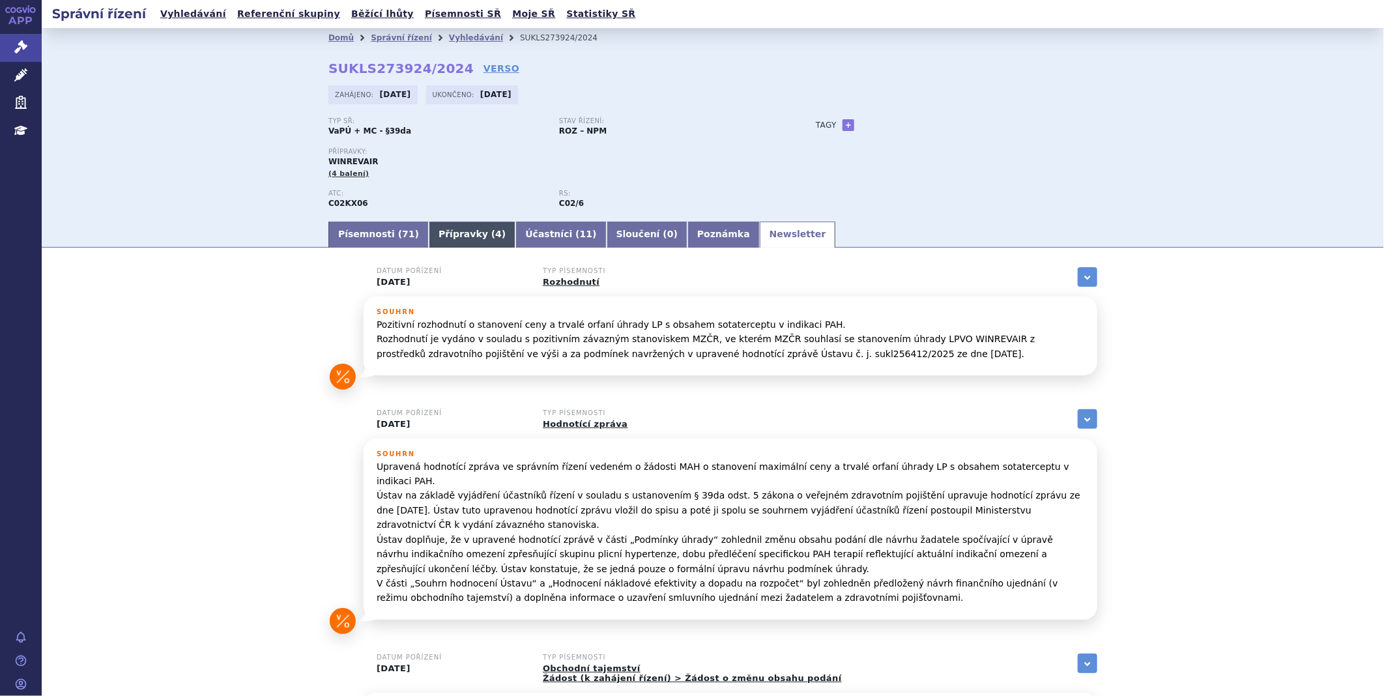
click at [429, 242] on link "Přípravky ( 4 )" at bounding box center [472, 234] width 87 height 26
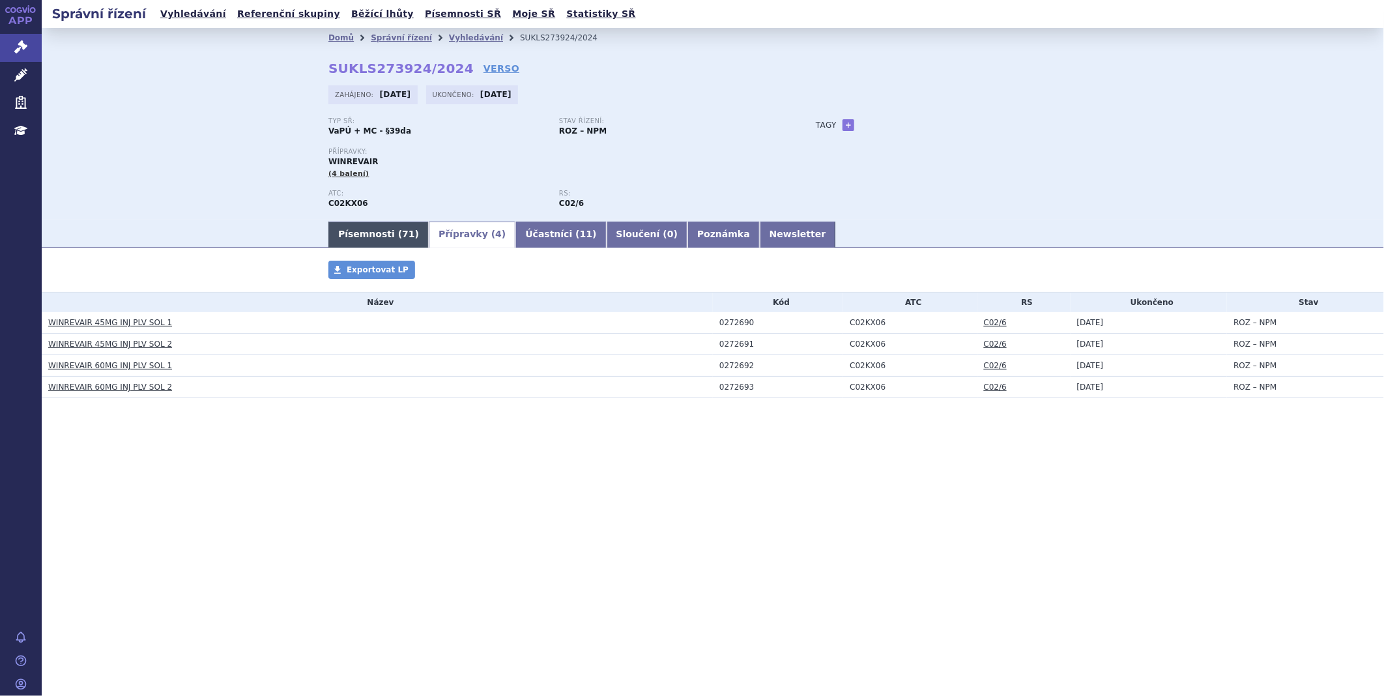
click at [352, 243] on link "Písemnosti ( 71 )" at bounding box center [378, 234] width 100 height 26
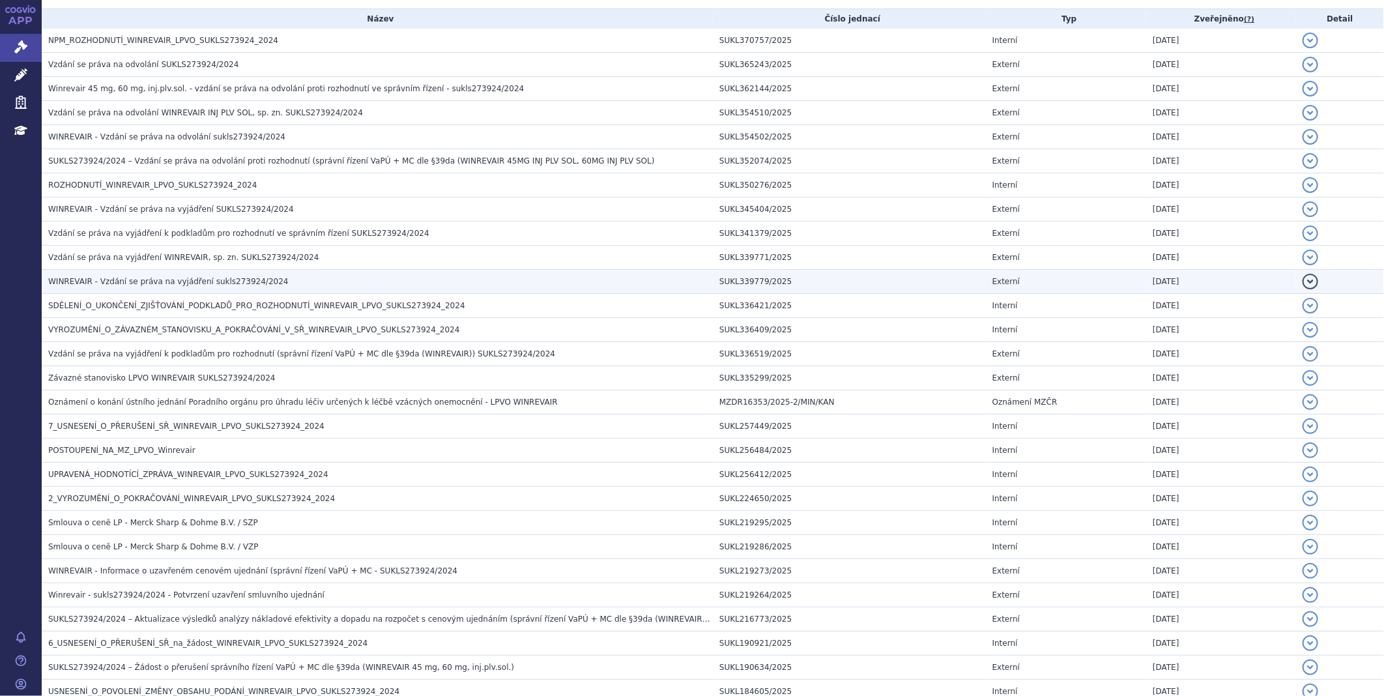
scroll to position [289, 0]
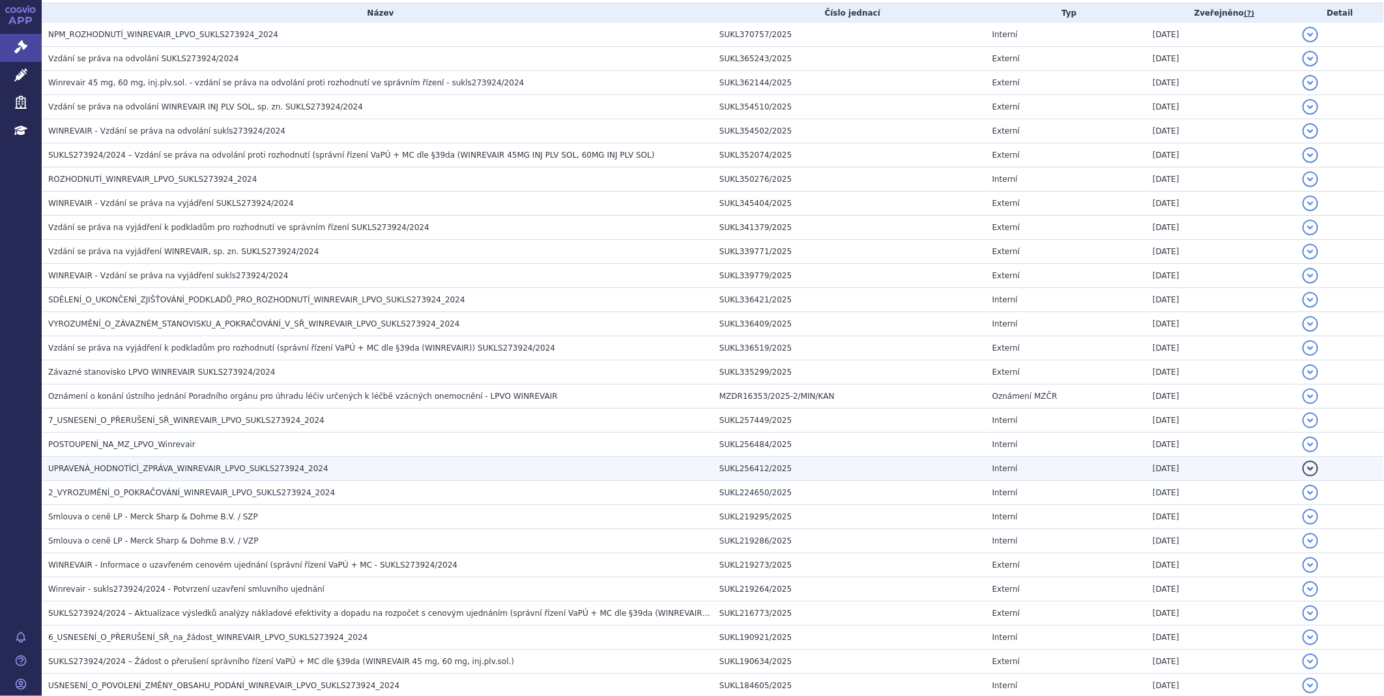
click at [153, 468] on span "UPRAVENÁ_HODNOTÍCÍ_ZPRÁVA_WINREVAIR_LPVO_SUKLS273924_2024" at bounding box center [188, 468] width 280 height 9
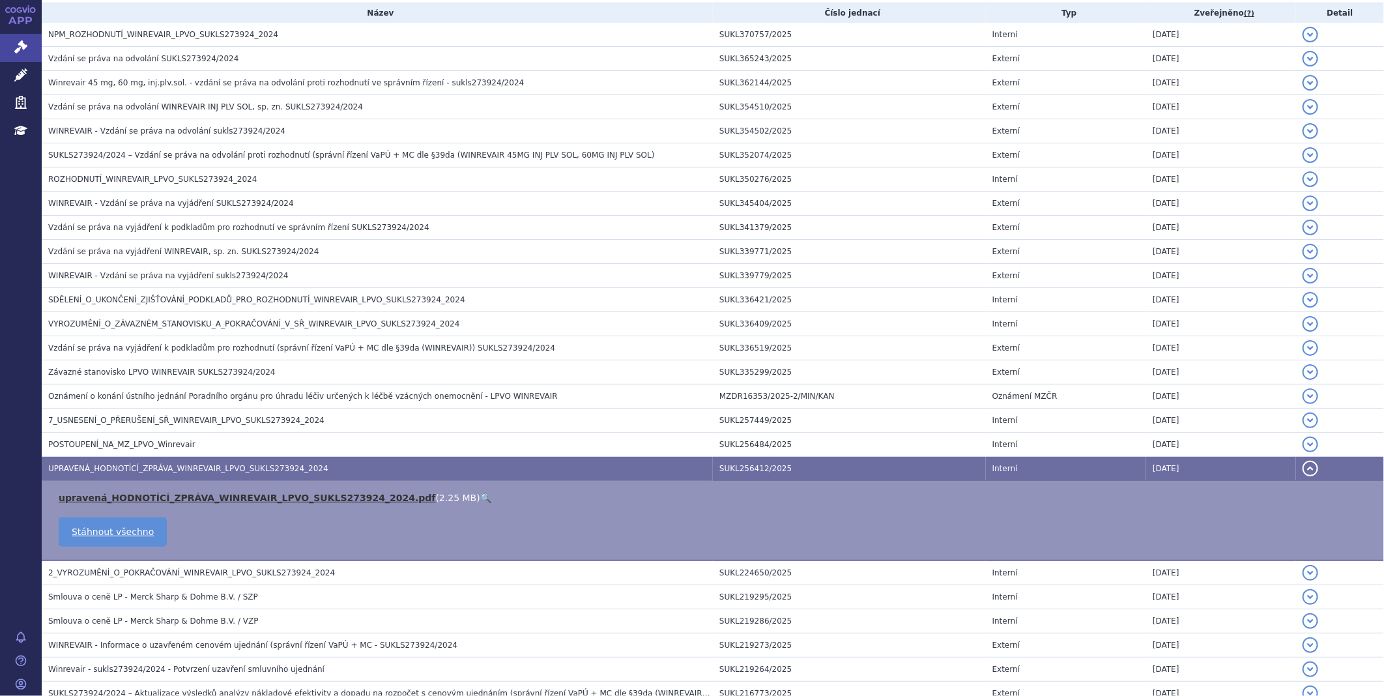
click at [152, 497] on link "upravená_HODNOTÍCÍ_ZPRÁVA_WINREVAIR_LPVO_SUKLS273924_2024.pdf" at bounding box center [247, 497] width 377 height 10
click at [18, 46] on icon at bounding box center [20, 46] width 13 height 13
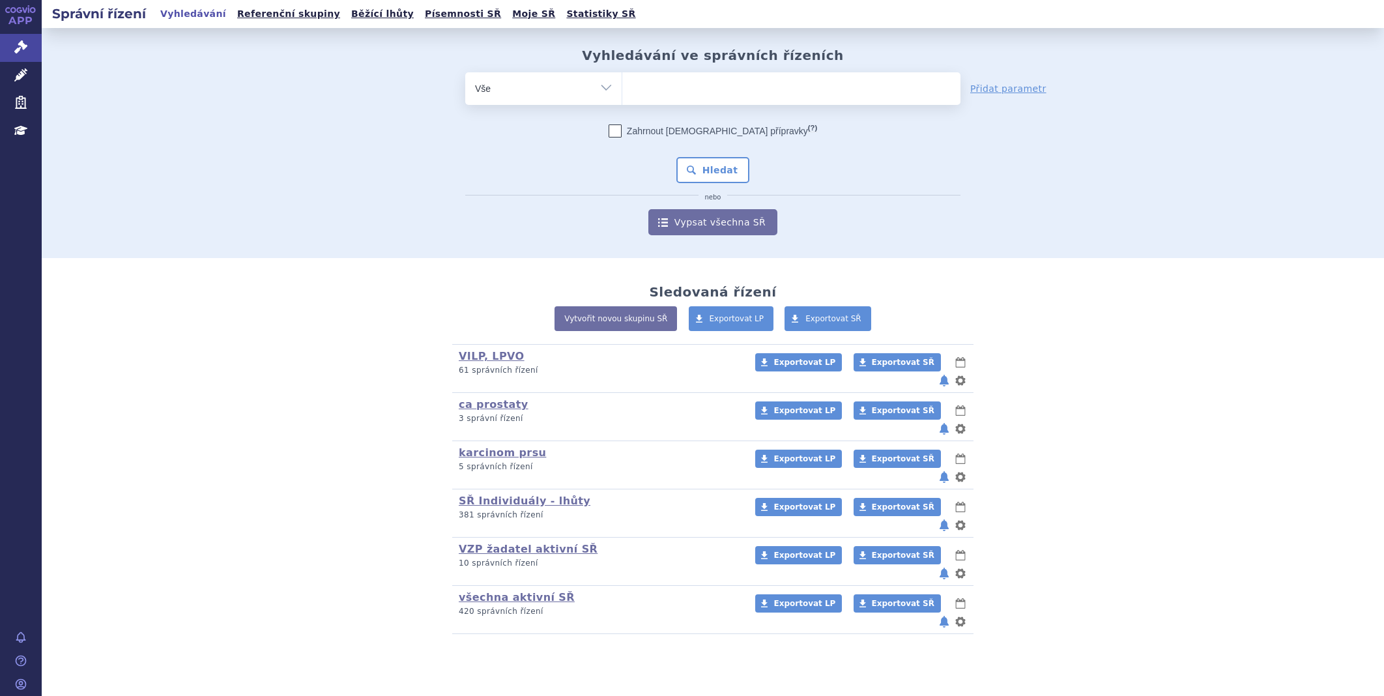
click at [747, 79] on ul at bounding box center [791, 85] width 338 height 27
click at [622, 79] on select at bounding box center [621, 88] width 1 height 33
type input "li"
type input "lib"
type input "libt"
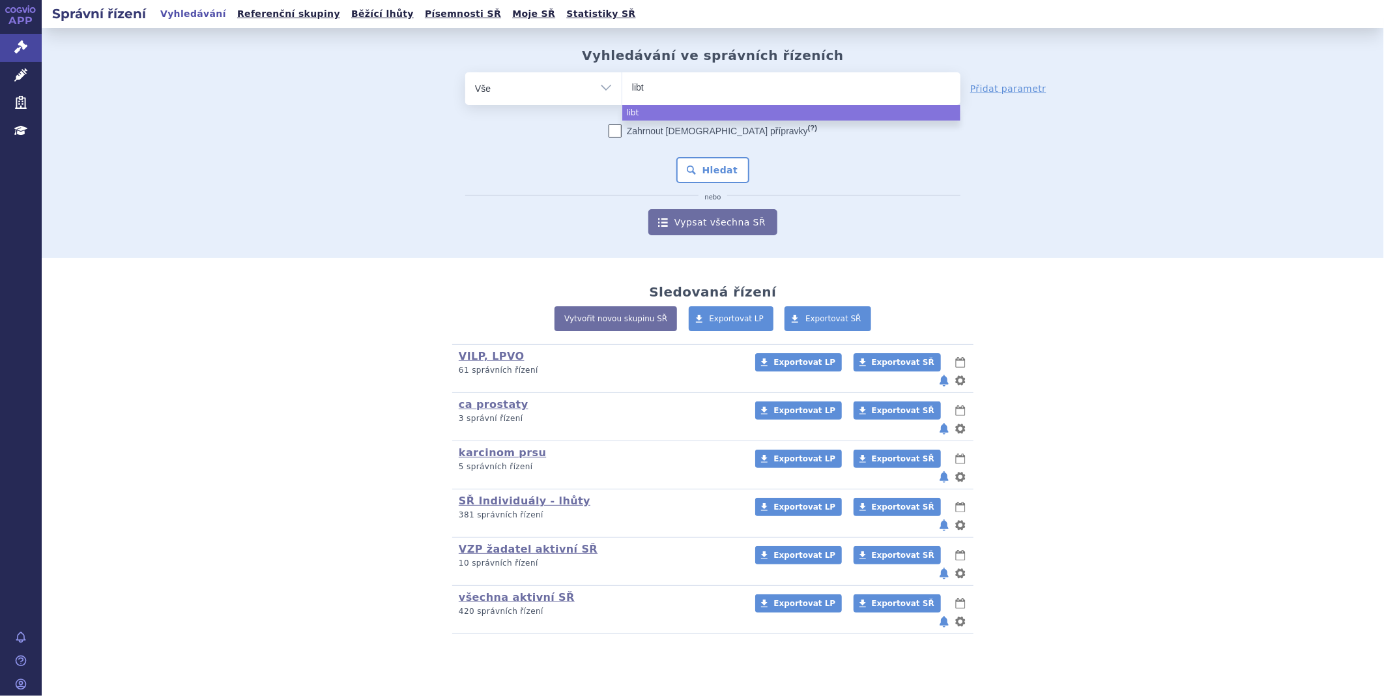
type input "libta"
type input "libtay"
type input "[MEDICAL_DATA]"
select select "libtayo"
click at [732, 165] on button "Hledat" at bounding box center [713, 170] width 74 height 26
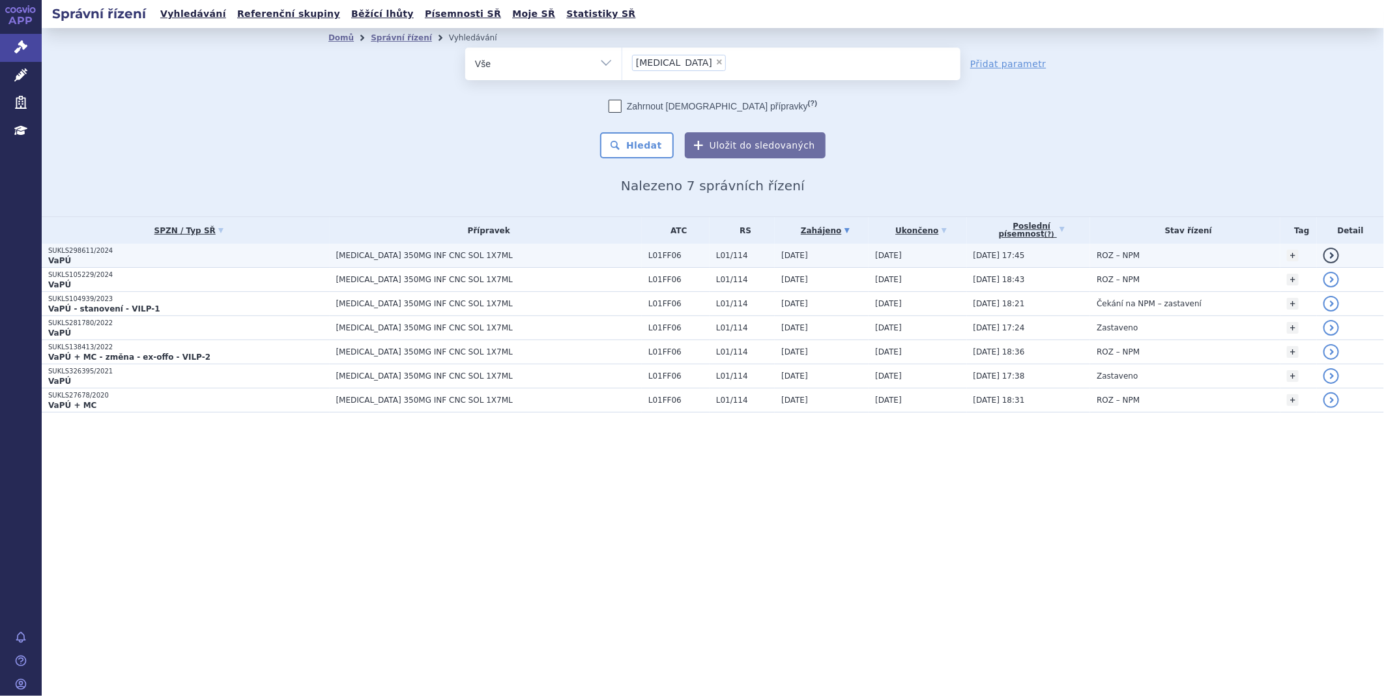
click at [451, 258] on span "[MEDICAL_DATA] 350MG INF CNC SOL 1X7ML" at bounding box center [489, 255] width 306 height 9
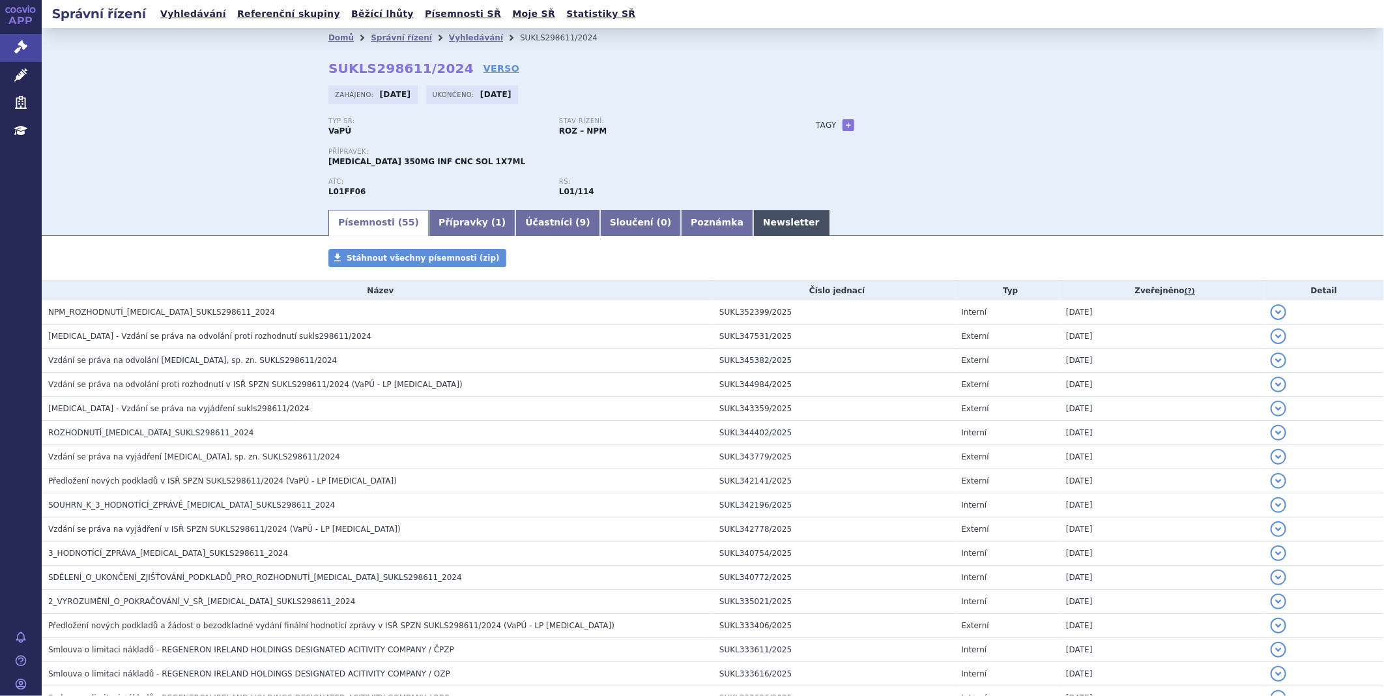
click at [753, 226] on link "Newsletter" at bounding box center [791, 223] width 76 height 26
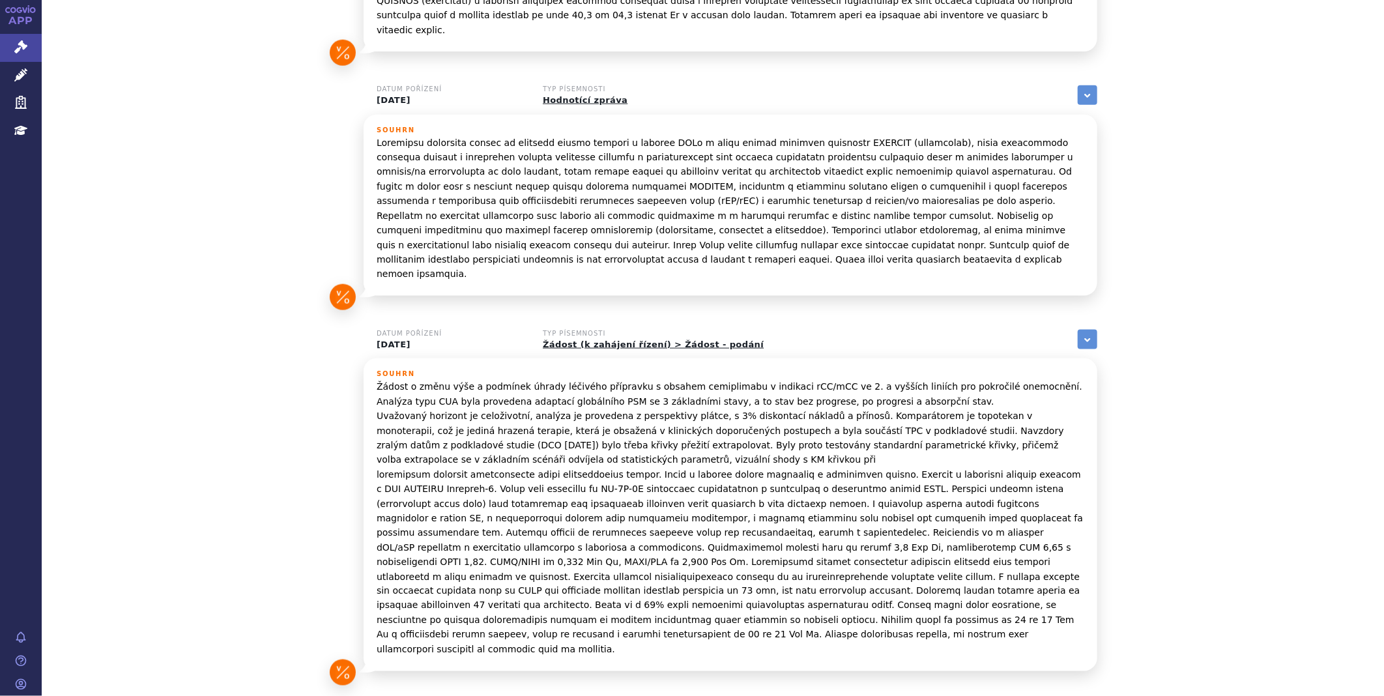
scroll to position [831, 0]
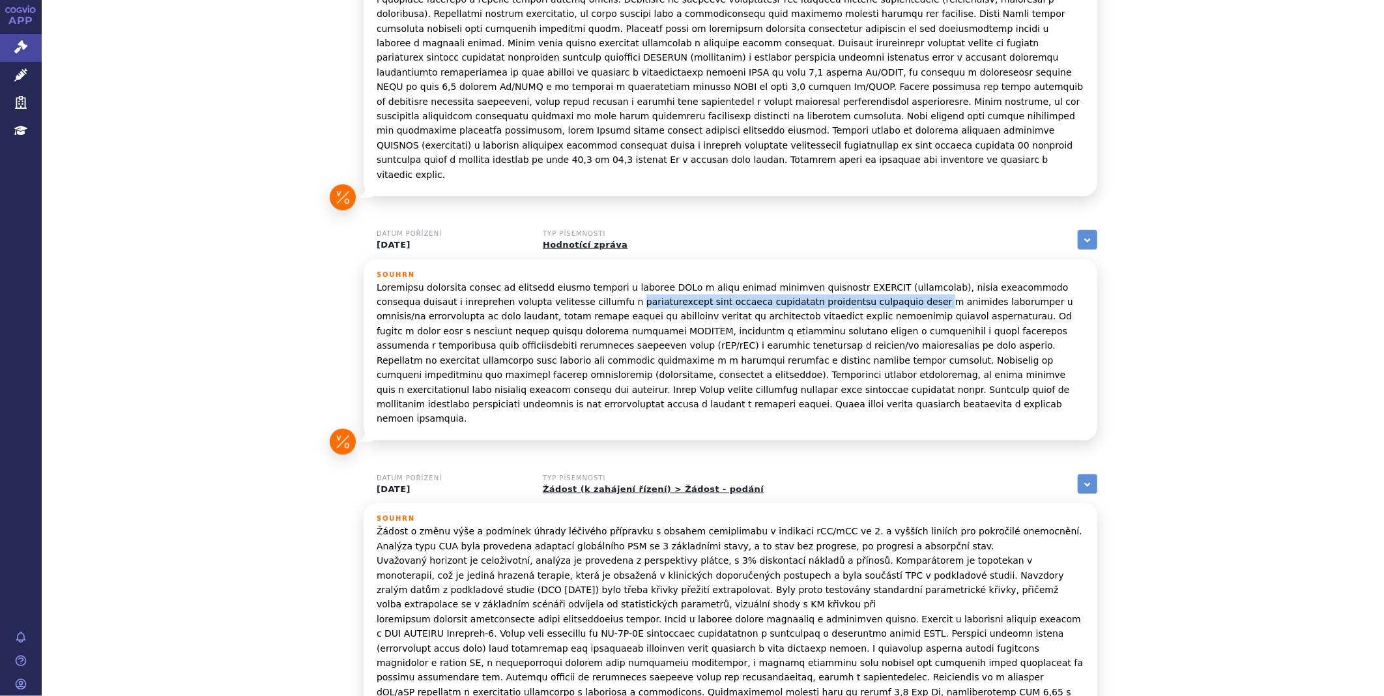
drag, startPoint x: 539, startPoint y: 261, endPoint x: 818, endPoint y: 252, distance: 279.6
click at [818, 280] on p at bounding box center [730, 353] width 707 height 146
copy p "metastazujícím nebo lokálně pokročilým karcinomem děložního hrdla"
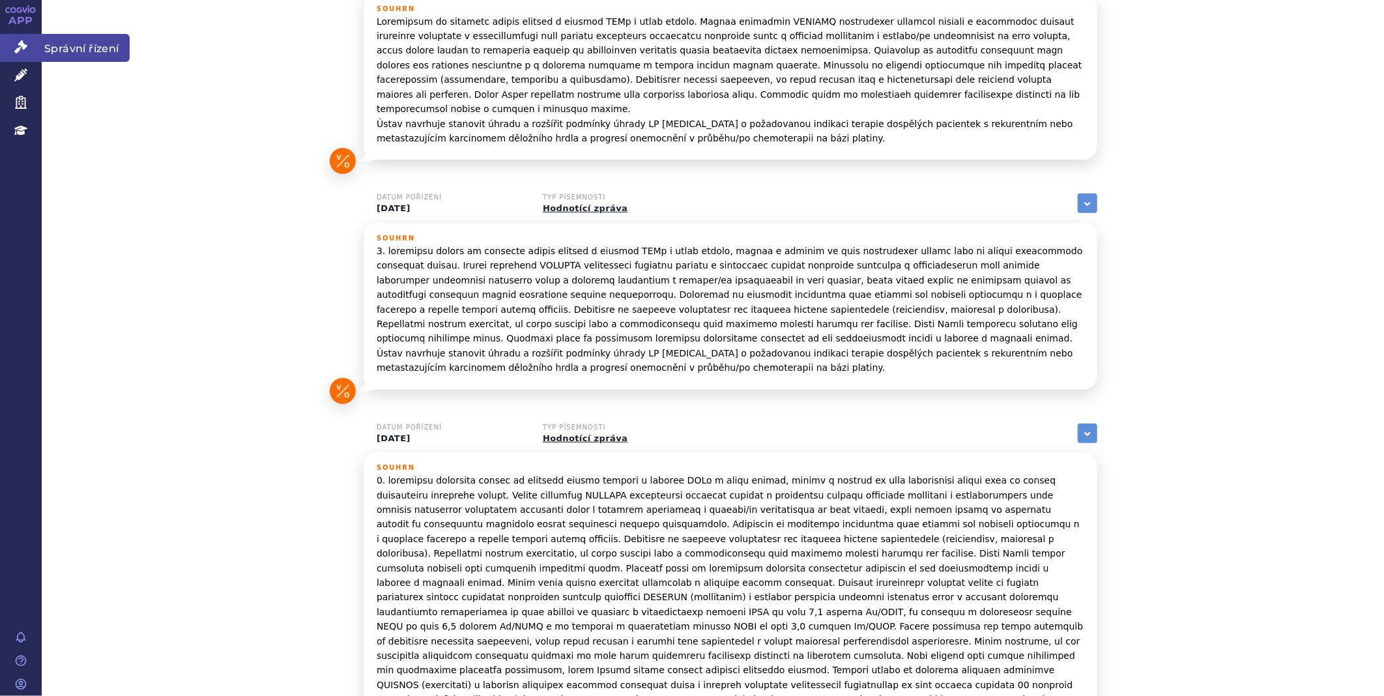
scroll to position [324, 0]
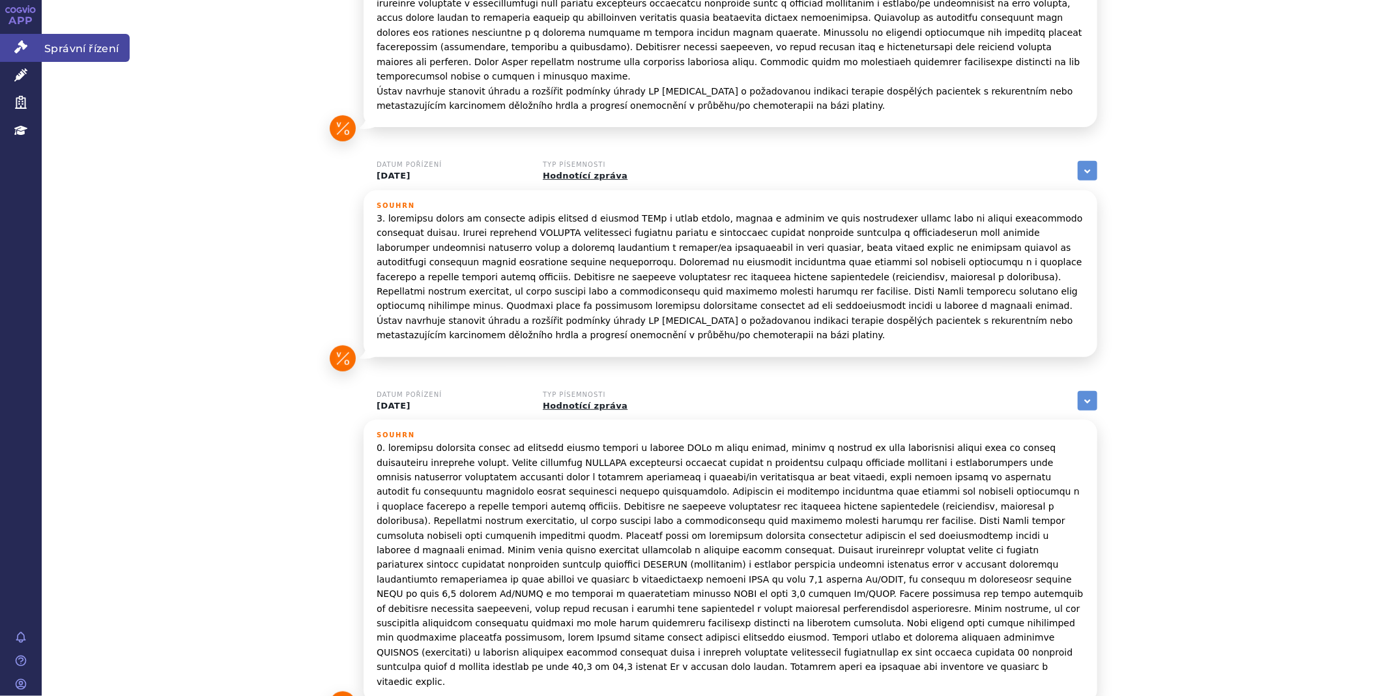
click at [33, 49] on link "Správní řízení" at bounding box center [21, 47] width 42 height 27
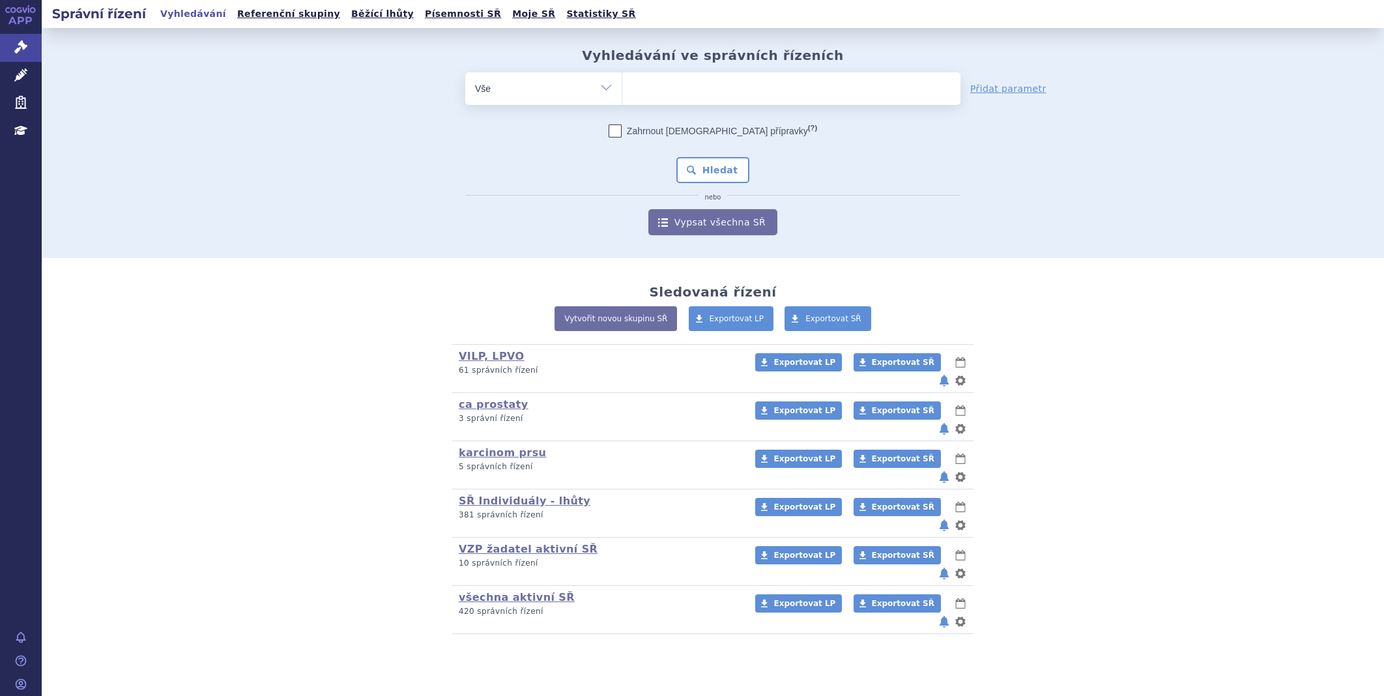
click at [665, 83] on ul at bounding box center [791, 85] width 338 height 27
click at [622, 83] on select at bounding box center [621, 88] width 1 height 33
type input "HY"
type input "HYM"
type input "HYMP"
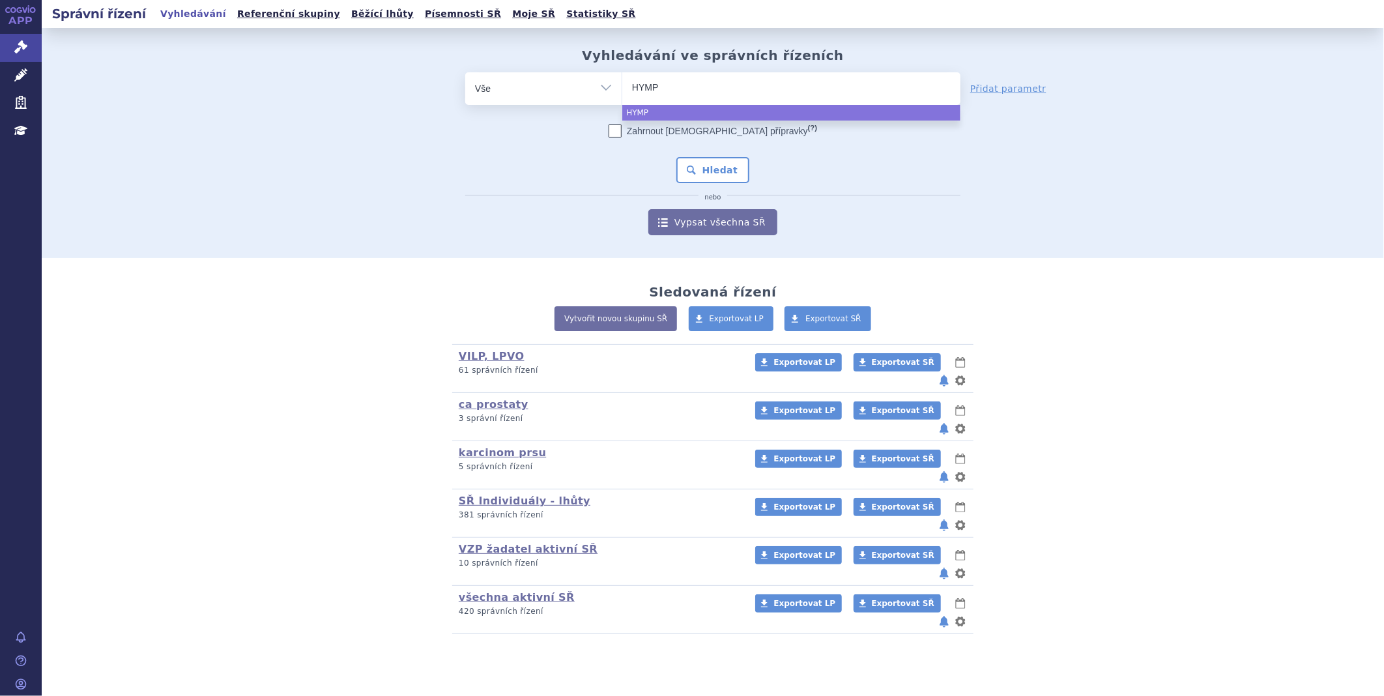
type input "HYMPA"
type input "HYMPAV"
type input "HYMPAVZ"
type input "HYMPAVZI"
select select "HYMPAVZI"
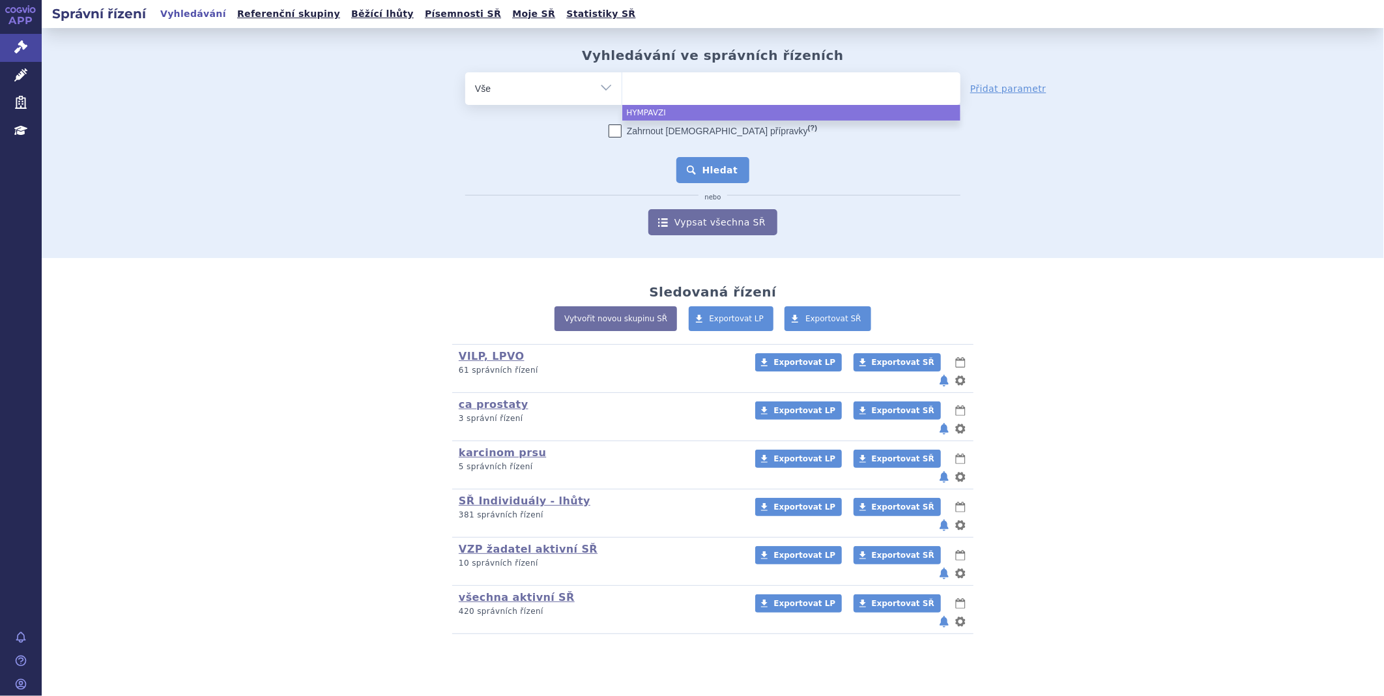
click at [698, 168] on button "Hledat" at bounding box center [713, 170] width 74 height 26
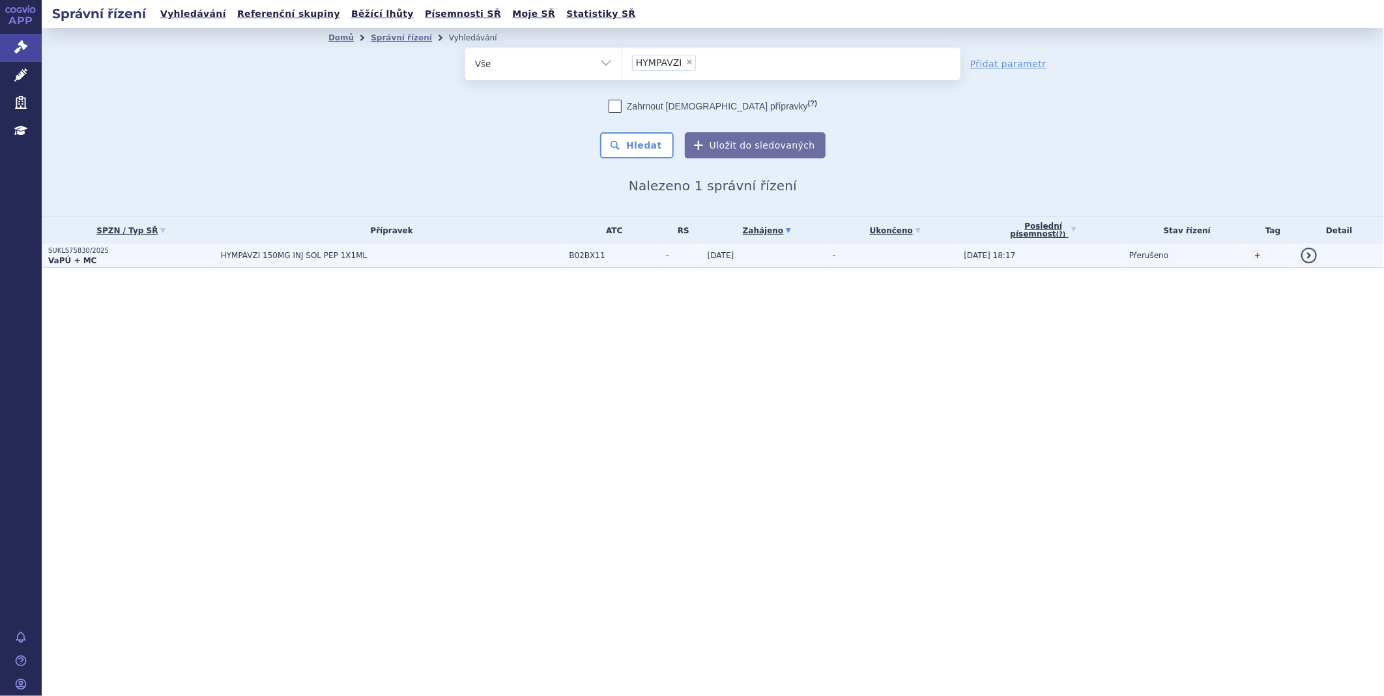
click at [83, 251] on p "SUKLS75830/2025" at bounding box center [131, 250] width 166 height 9
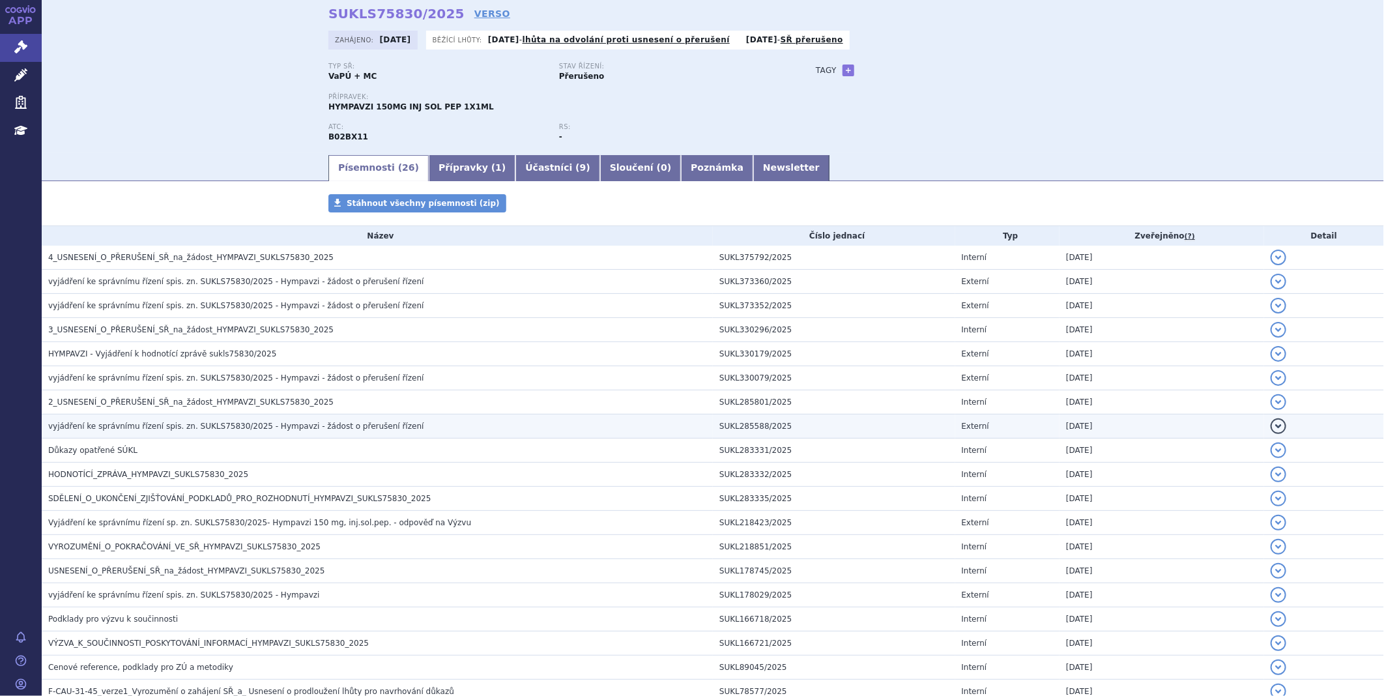
scroll to position [145, 0]
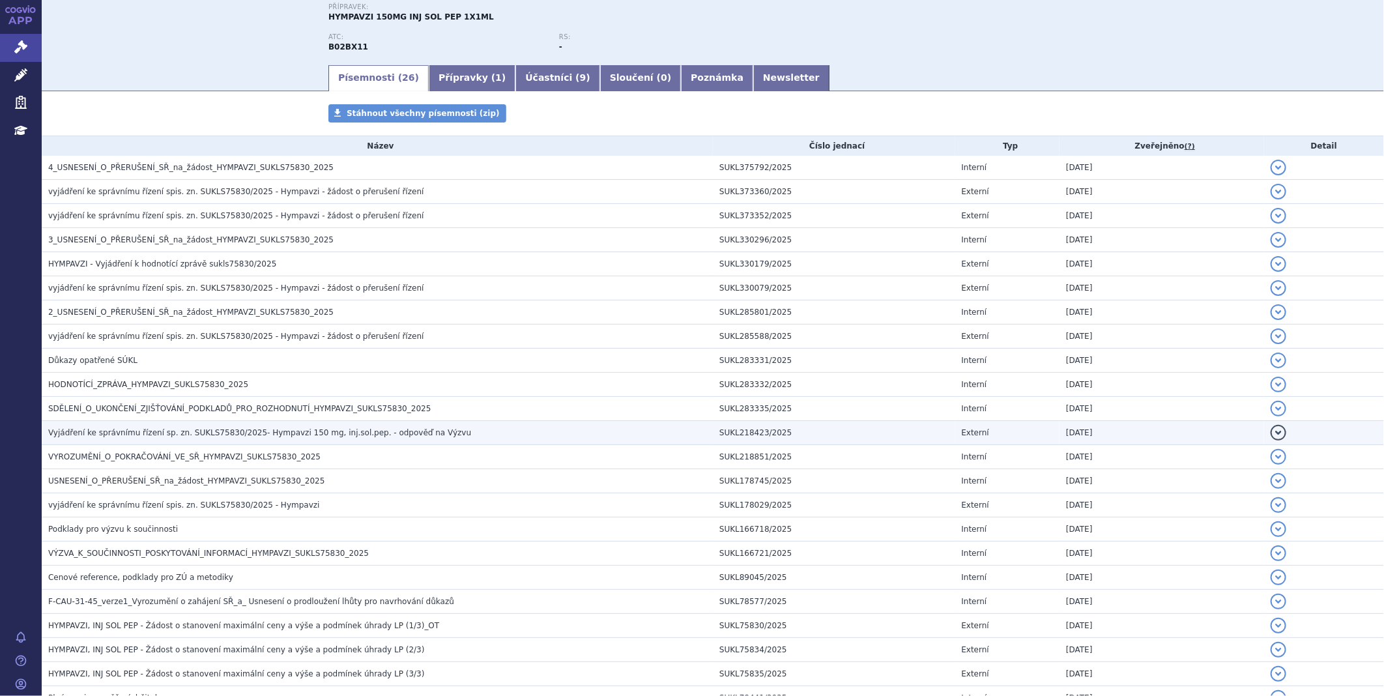
click at [156, 437] on span "Vyjádření ke správnímu řízení sp. zn. SUKLS75830/2025- Hympavzi 150 mg, inj.sol…" at bounding box center [259, 432] width 423 height 9
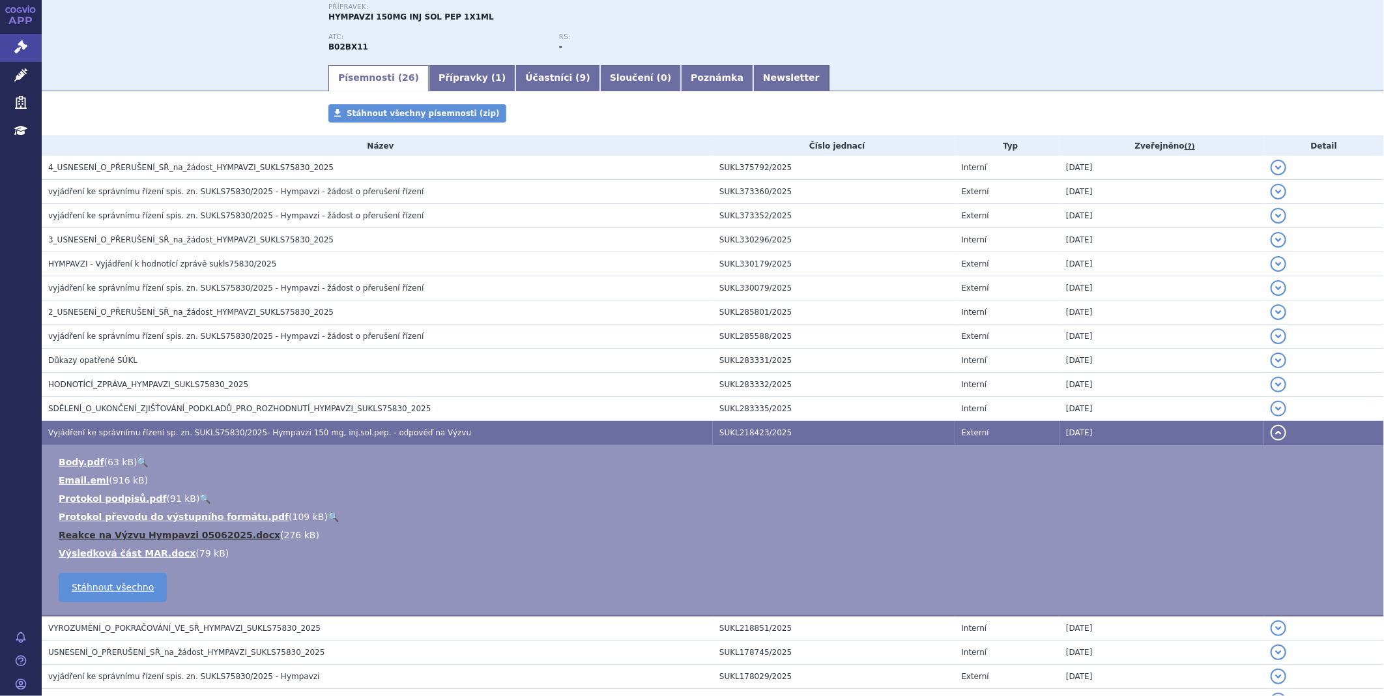
click at [133, 537] on link "Reakce na Výzvu Hympavzi 05062025.docx" at bounding box center [169, 535] width 221 height 10
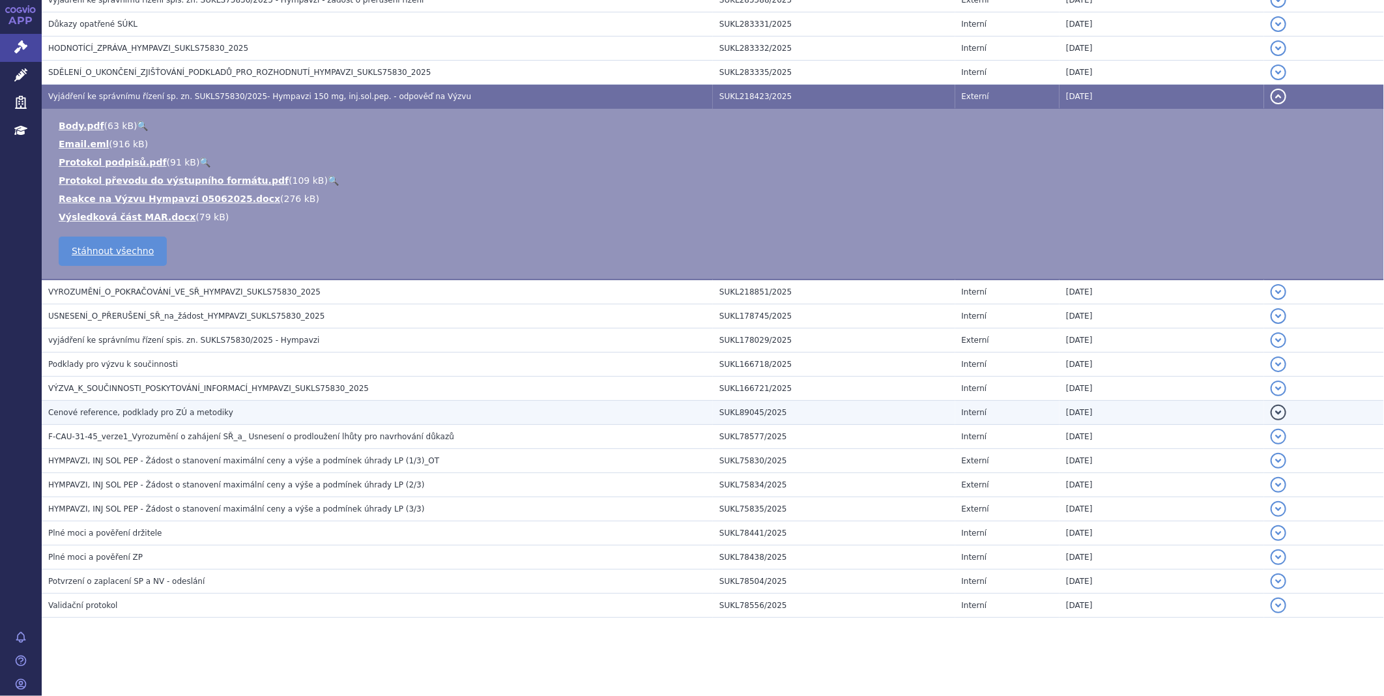
scroll to position [483, 0]
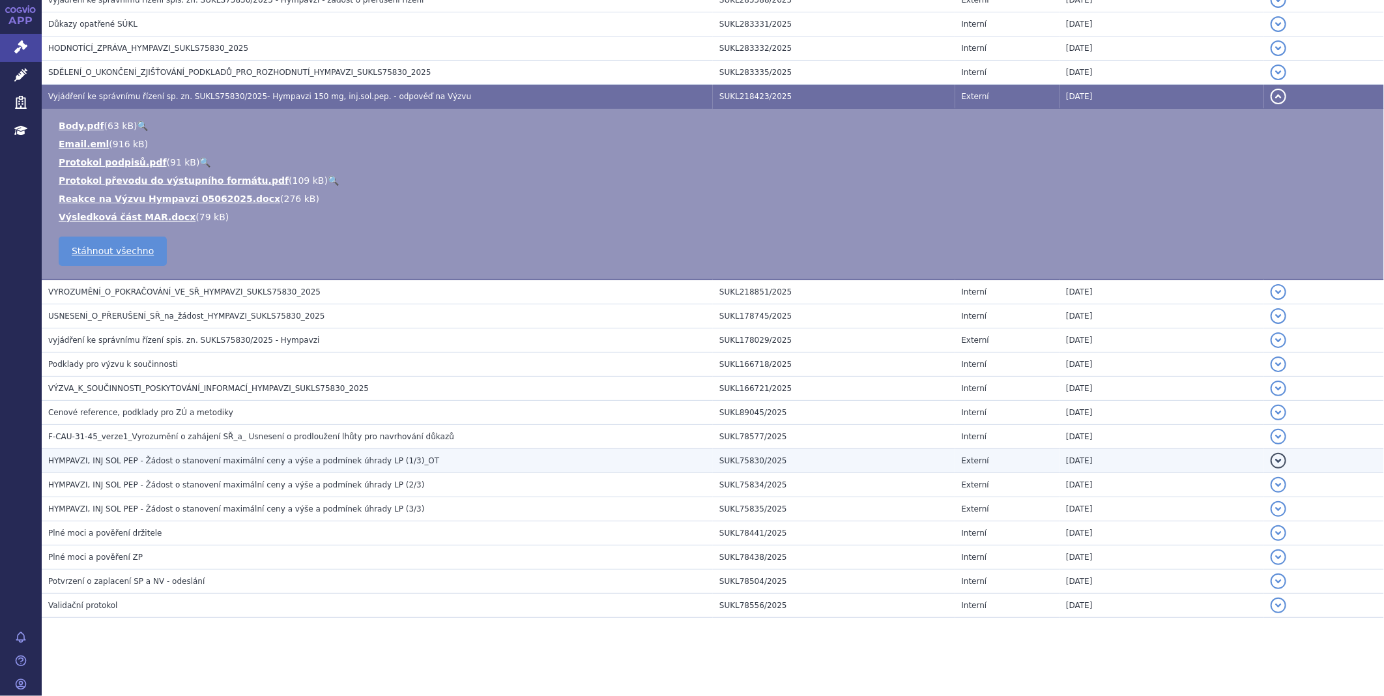
click at [218, 465] on span "HYMPAVZI, INJ SOL PEP - Žádost o stanovení maximální ceny a výše a podmínek úhr…" at bounding box center [243, 460] width 391 height 9
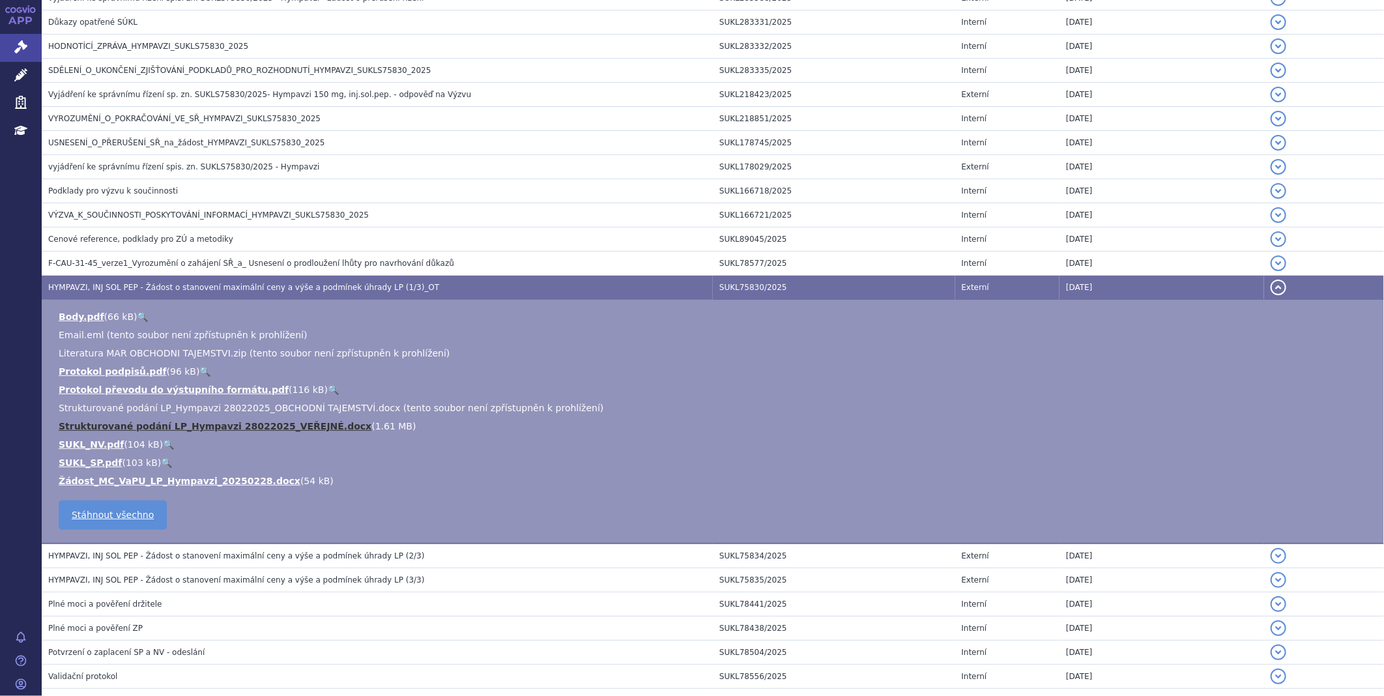
click at [154, 429] on link "Strukturované podání LP_Hympavzi 28022025_VEŘEJNÉ.docx" at bounding box center [215, 426] width 313 height 10
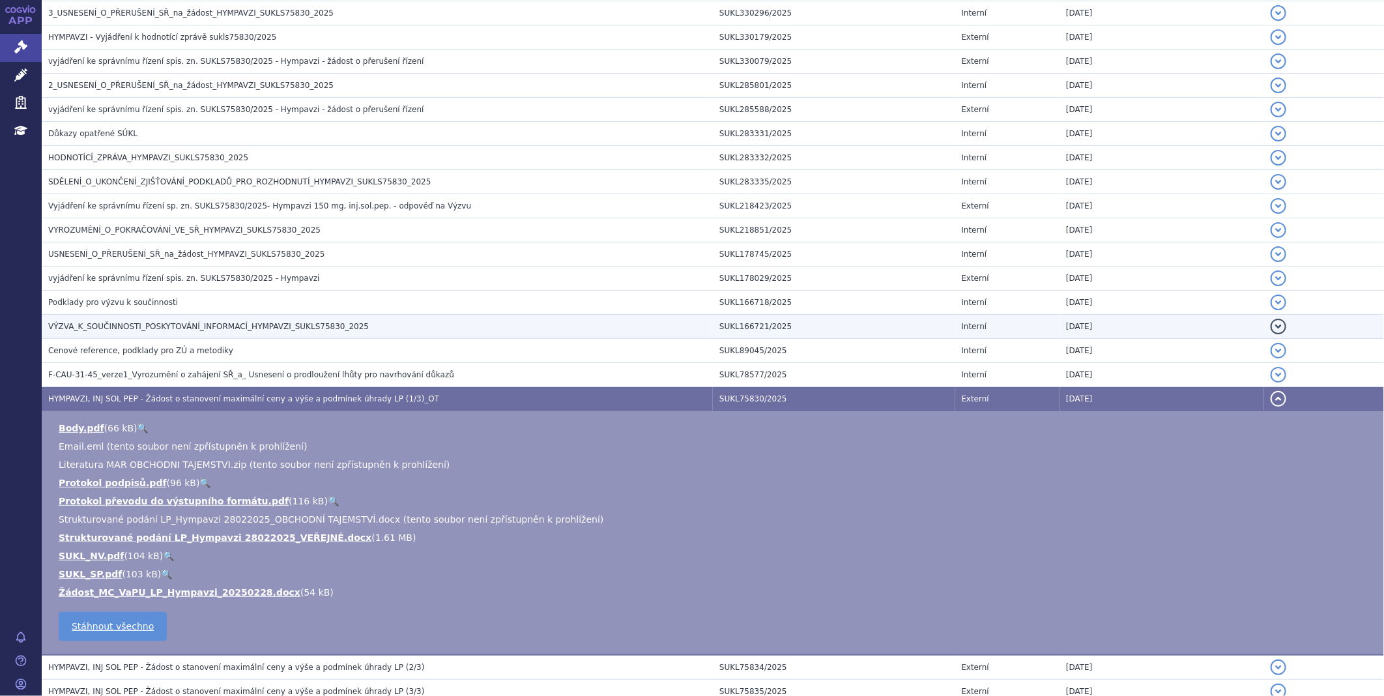
scroll to position [265, 0]
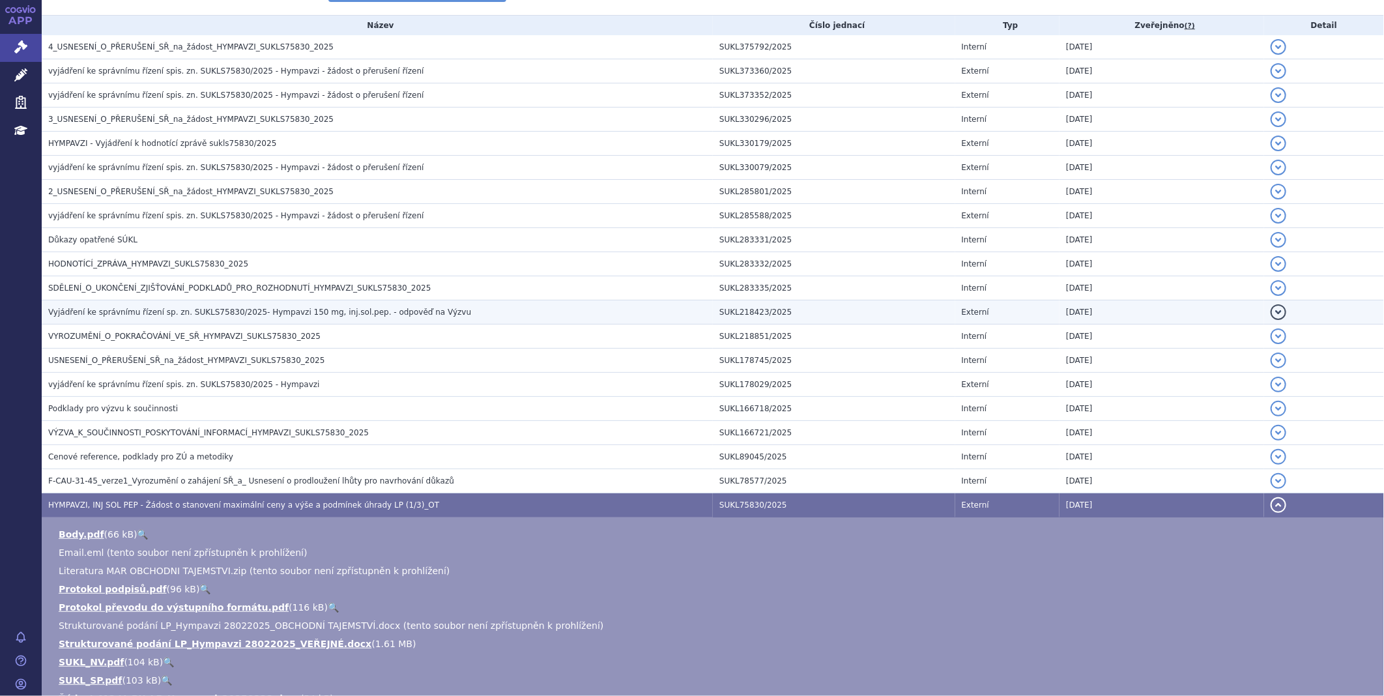
click at [192, 317] on span "Vyjádření ke správnímu řízení sp. zn. SUKLS75830/2025- Hympavzi 150 mg, inj.sol…" at bounding box center [259, 311] width 423 height 9
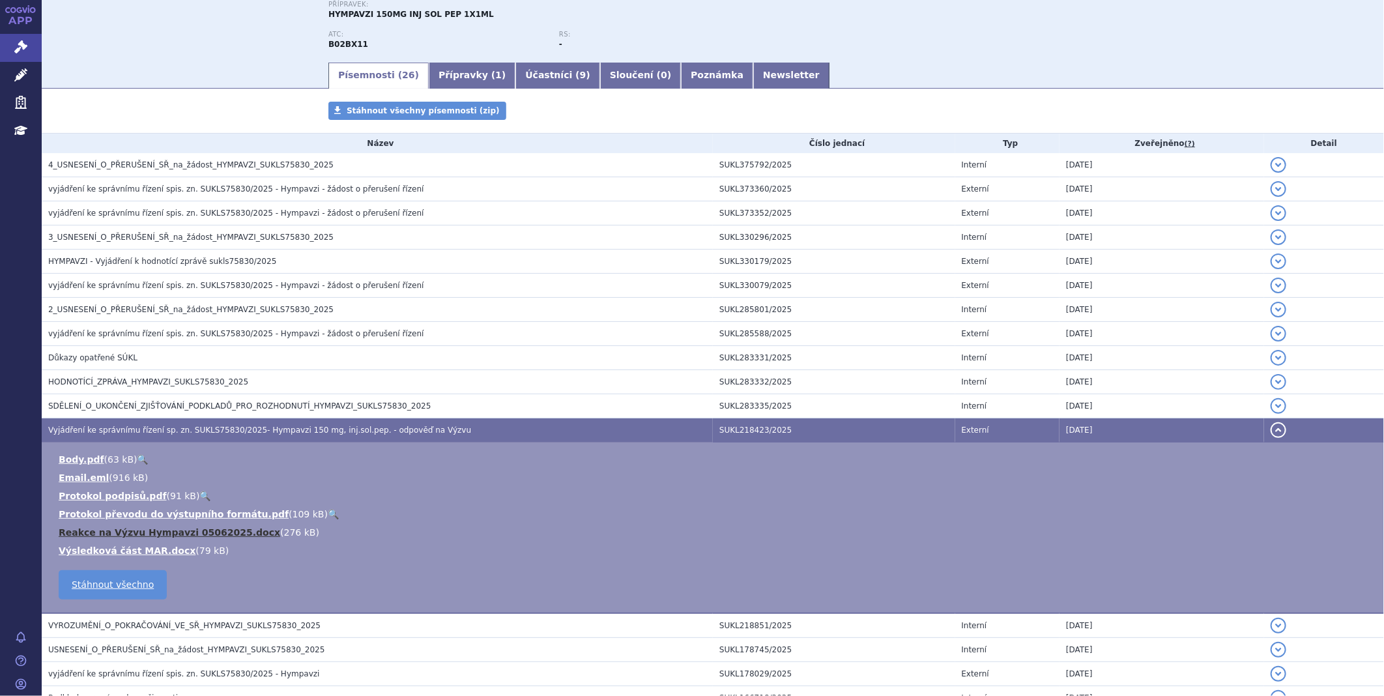
scroll to position [121, 0]
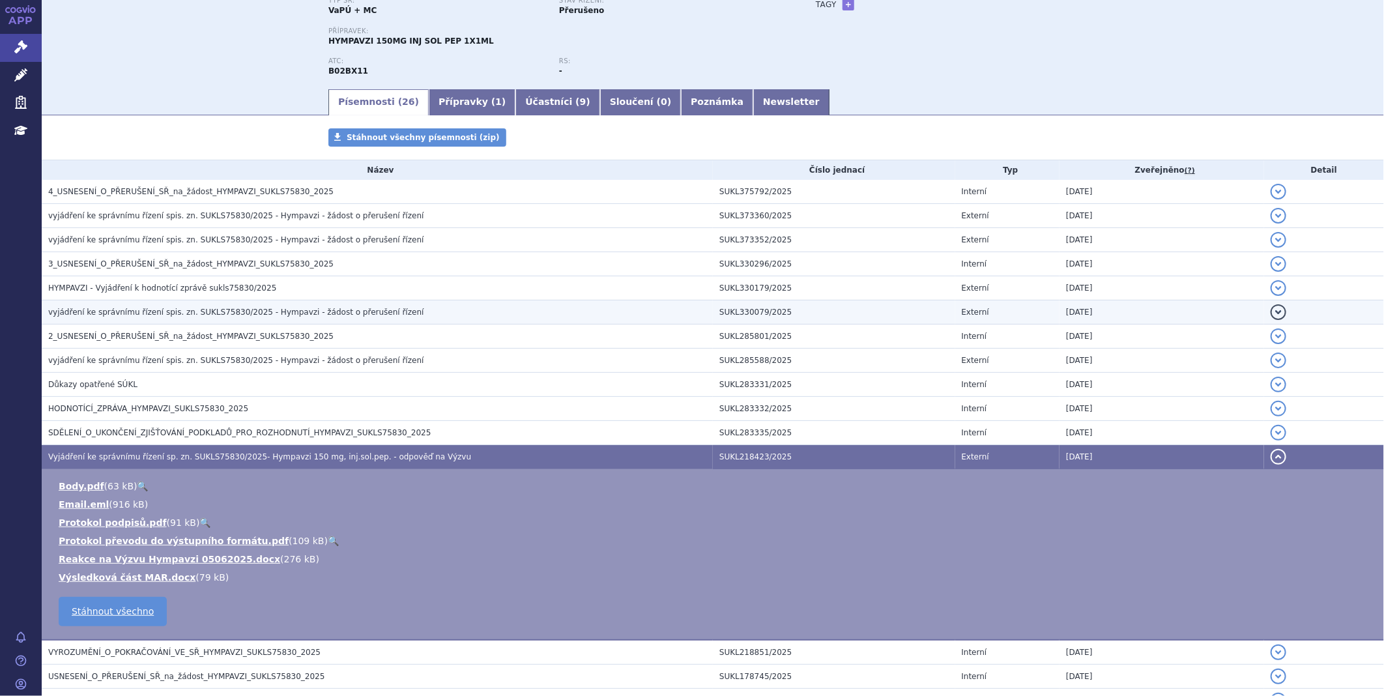
click at [167, 313] on span "vyjádření ke správnímu řízení spis. zn. SUKLS75830/2025 - Hympavzi - žádost o p…" at bounding box center [235, 311] width 375 height 9
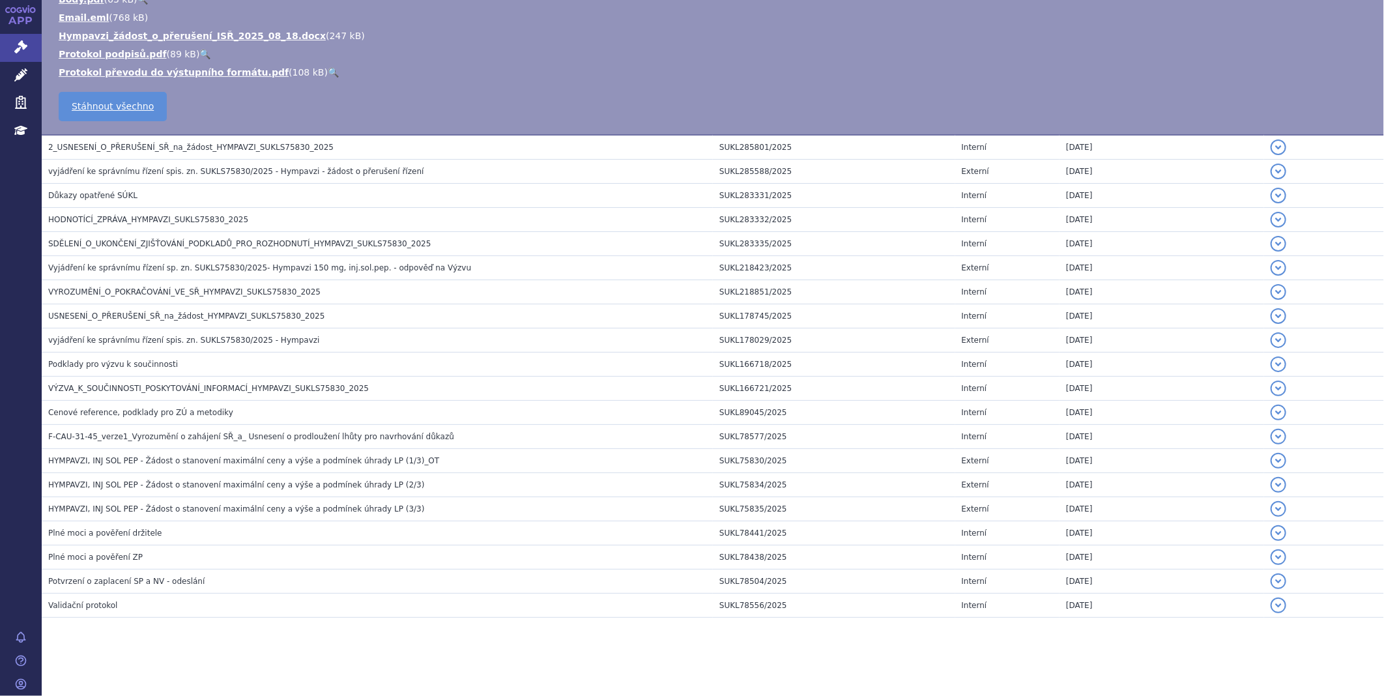
scroll to position [464, 0]
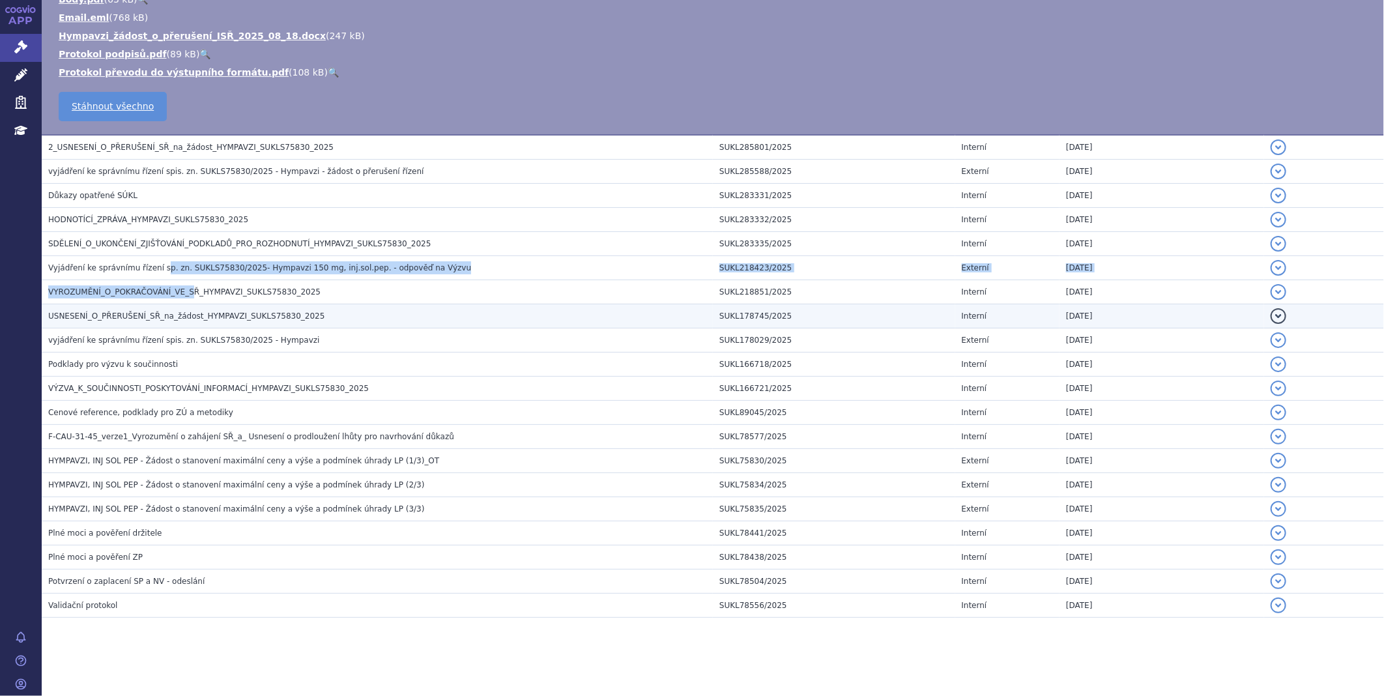
drag, startPoint x: 154, startPoint y: 265, endPoint x: 190, endPoint y: 307, distance: 55.9
click at [190, 307] on tbody "4_USNESENÍ_O_PŘERUŠENÍ_SŘ_na_žádost_HYMPAVZI_SUKLS75830_2025 SUKL375792/2025 In…" at bounding box center [713, 228] width 1342 height 780
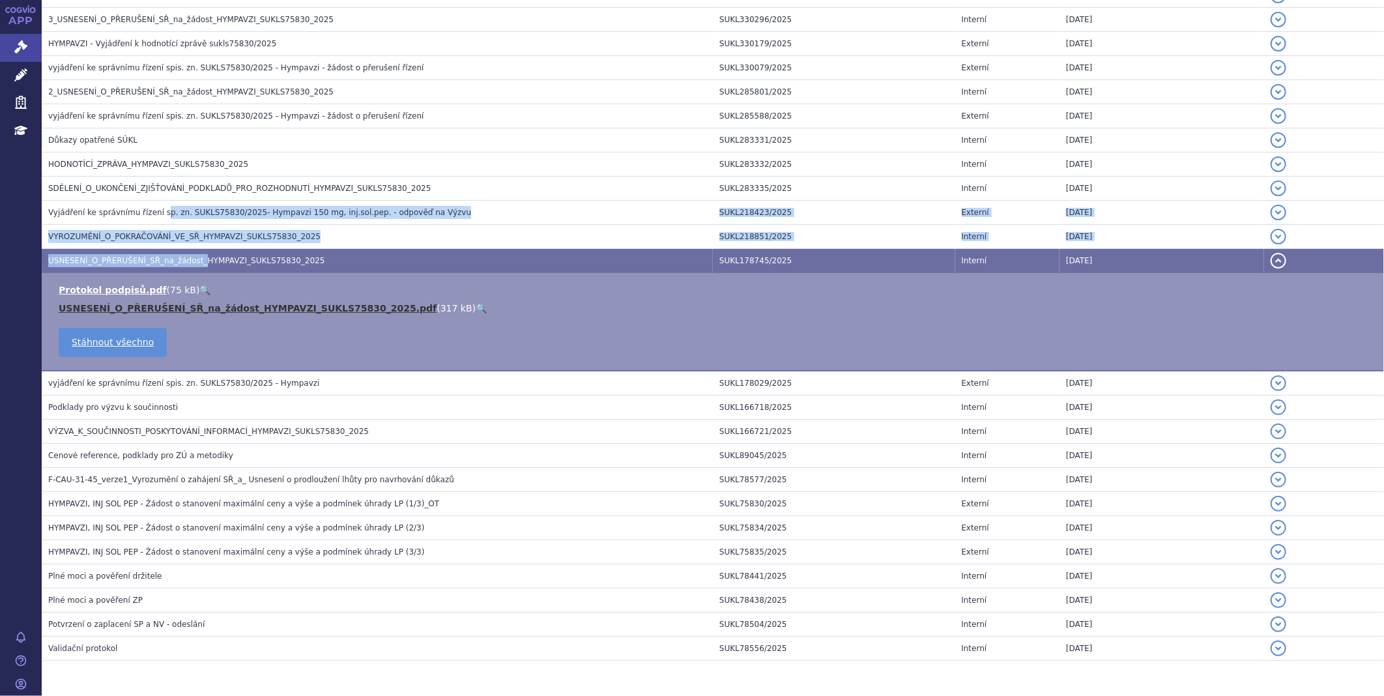
scroll to position [409, 0]
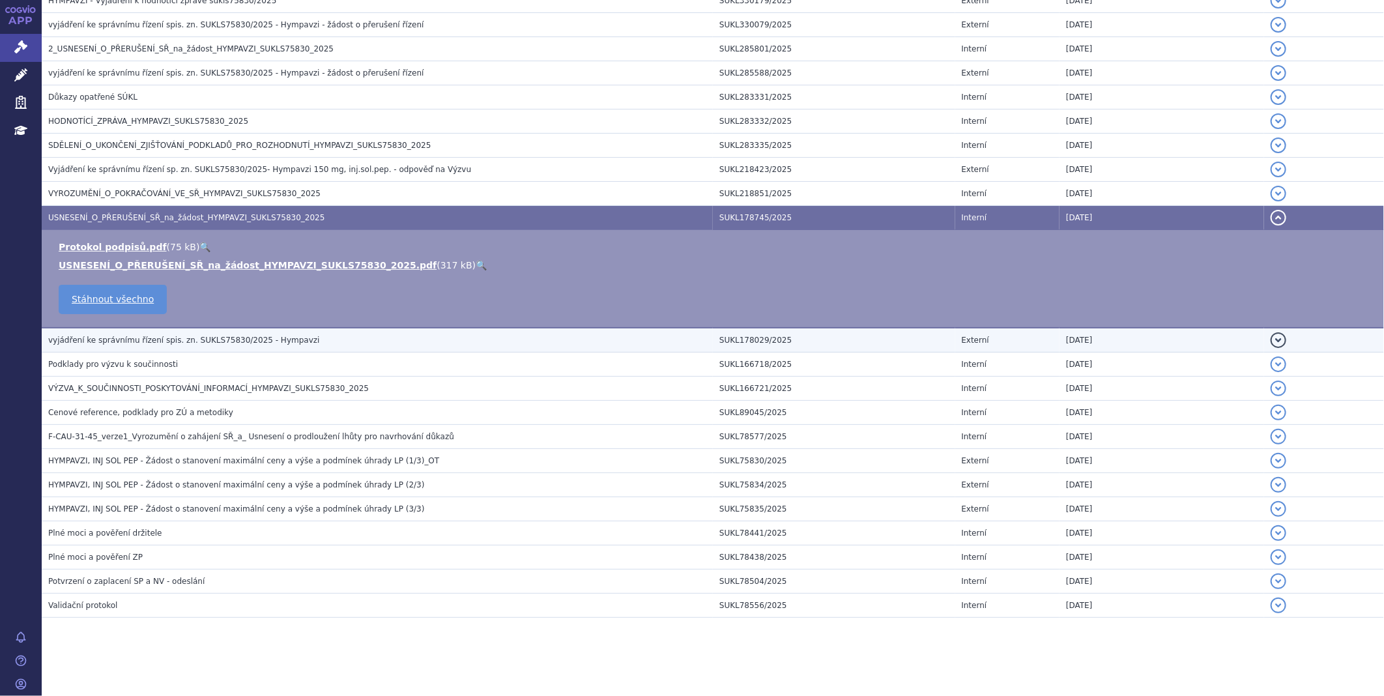
click at [189, 336] on span "vyjádření ke správnímu řízení spis. zn. SUKLS75830/2025 - Hympavzi" at bounding box center [183, 339] width 271 height 9
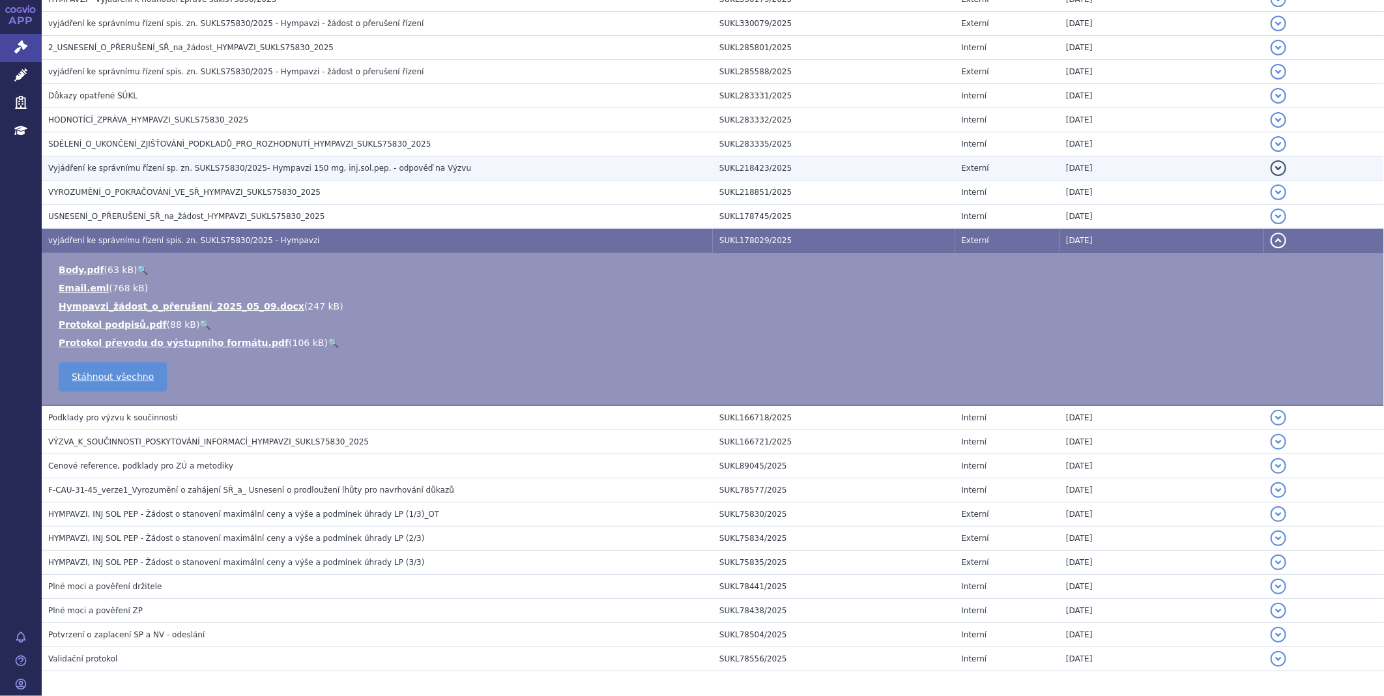
click at [200, 171] on span "Vyjádření ke správnímu řízení sp. zn. SUKLS75830/2025- Hympavzi 150 mg, inj.sol…" at bounding box center [259, 168] width 423 height 9
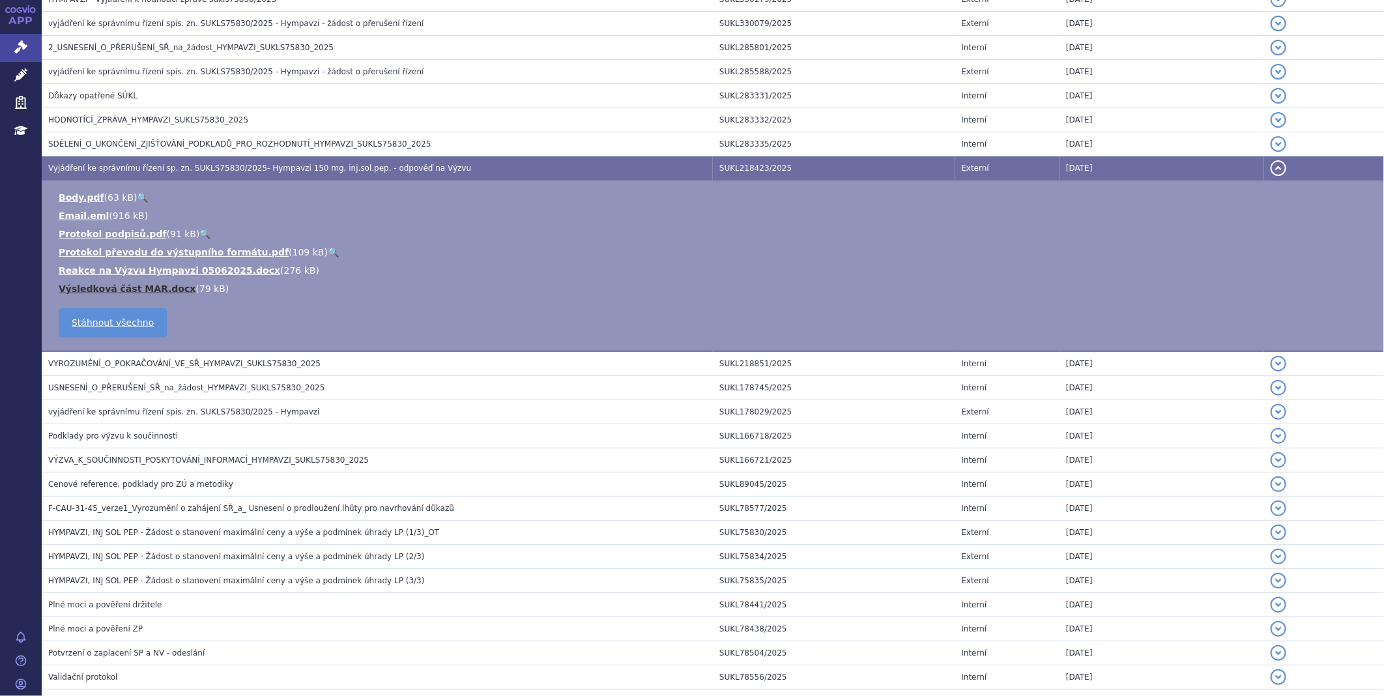
click at [138, 287] on link "Výsledková část MAR.docx" at bounding box center [127, 288] width 137 height 10
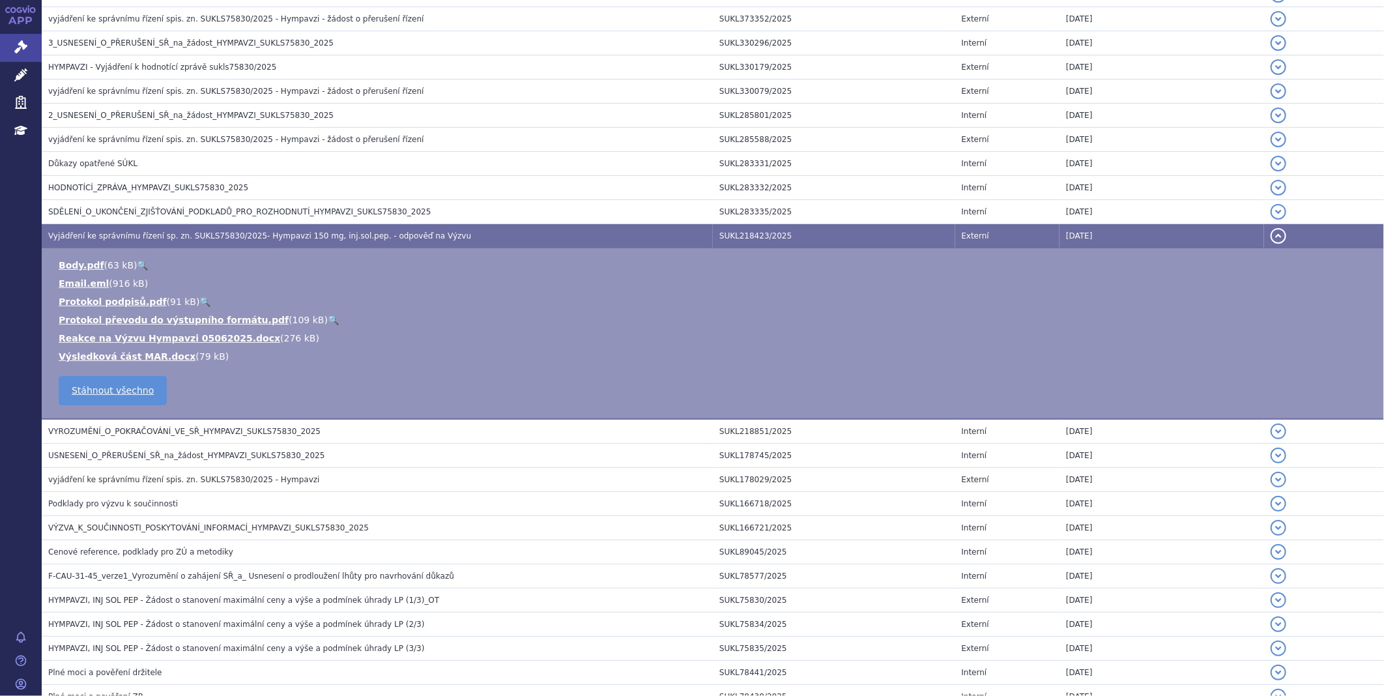
scroll to position [483, 0]
